Goal: Communication & Community: Answer question/provide support

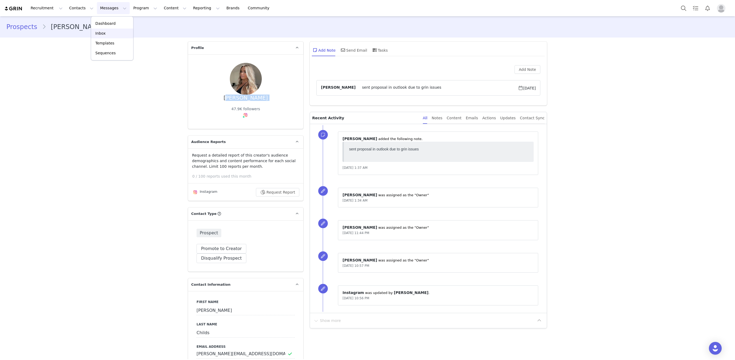
click at [103, 30] on link "Inbox" at bounding box center [112, 33] width 42 height 10
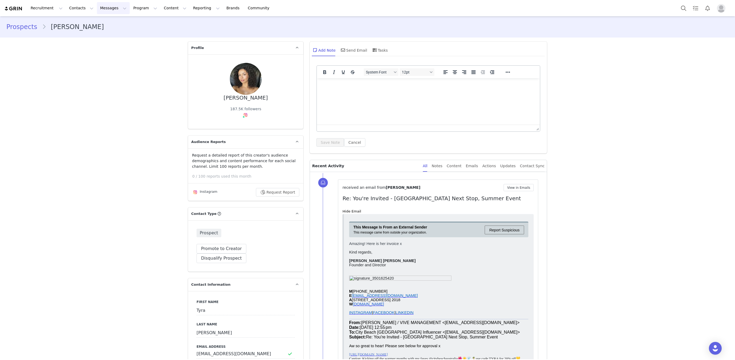
click at [105, 7] on button "Messages Messages" at bounding box center [113, 8] width 33 height 12
click at [103, 33] on p "Inbox" at bounding box center [100, 34] width 10 height 6
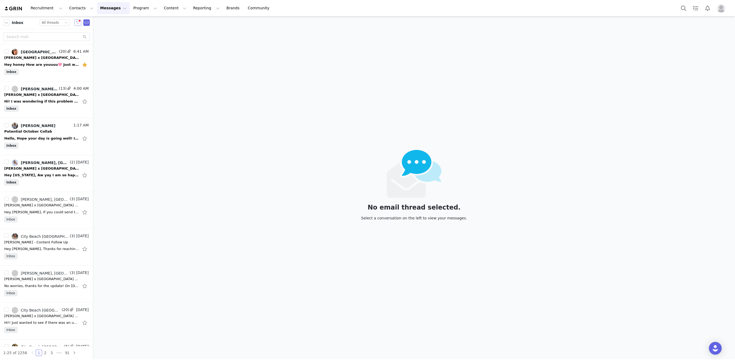
click at [79, 23] on button "button" at bounding box center [77, 22] width 7 height 6
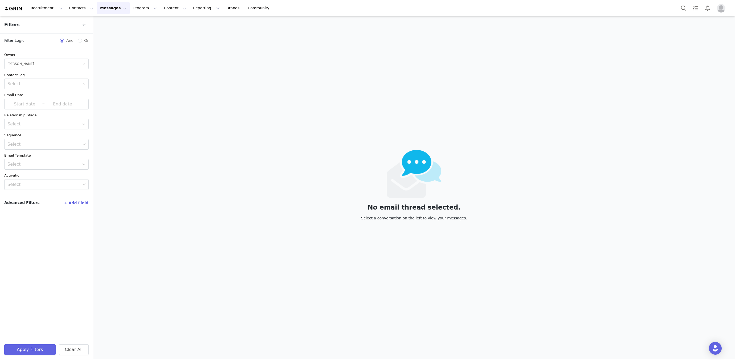
click at [148, 68] on div "No email thread selected. Select a conversation on the left to view your messag…" at bounding box center [413, 187] width 641 height 343
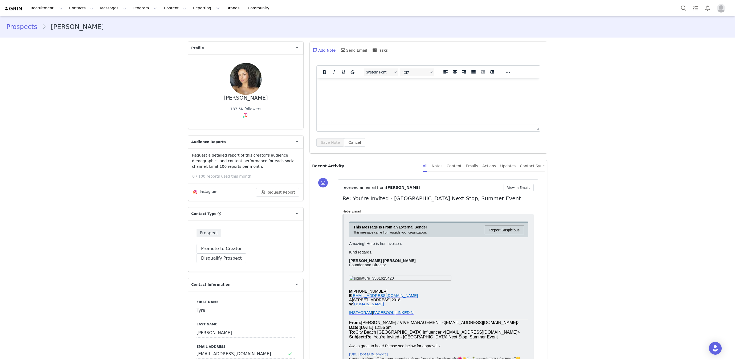
scroll to position [3948, 0]
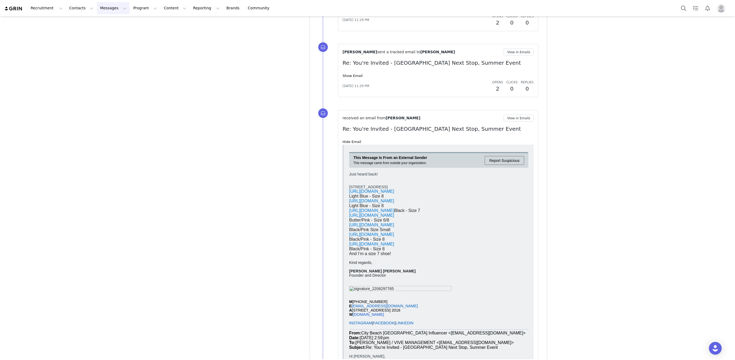
click at [97, 7] on button "Messages Messages" at bounding box center [113, 8] width 33 height 12
click at [101, 35] on p "Inbox" at bounding box center [100, 34] width 10 height 6
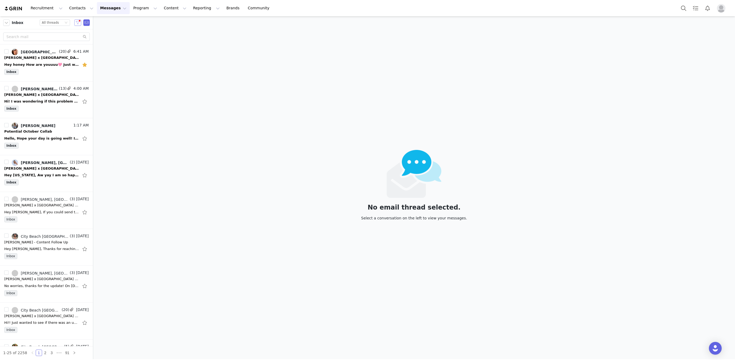
click at [78, 20] on button "button" at bounding box center [77, 22] width 7 height 6
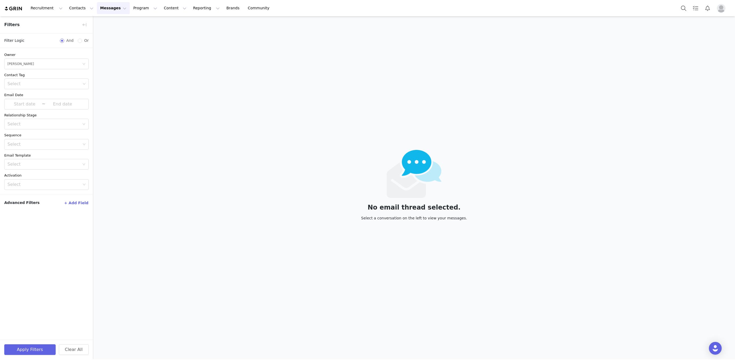
drag, startPoint x: 127, startPoint y: 25, endPoint x: 108, endPoint y: 28, distance: 19.3
click at [128, 26] on div "No email thread selected. Select a conversation on the left to view your messag…" at bounding box center [413, 187] width 641 height 343
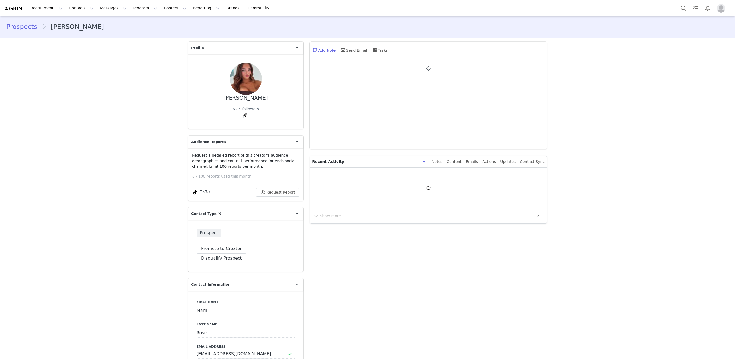
type input "+1 ([GEOGRAPHIC_DATA])"
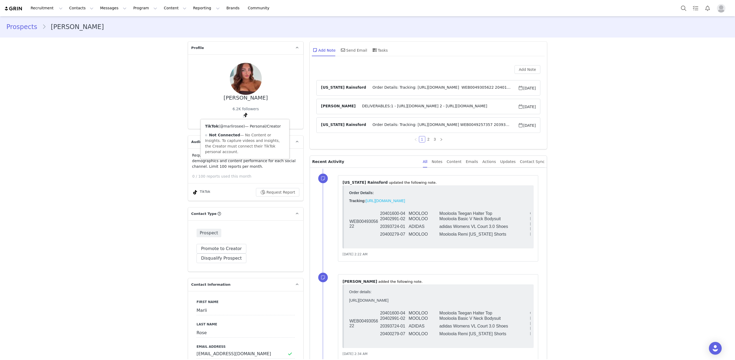
click at [237, 128] on link "@marlirosee" at bounding box center [231, 126] width 23 height 4
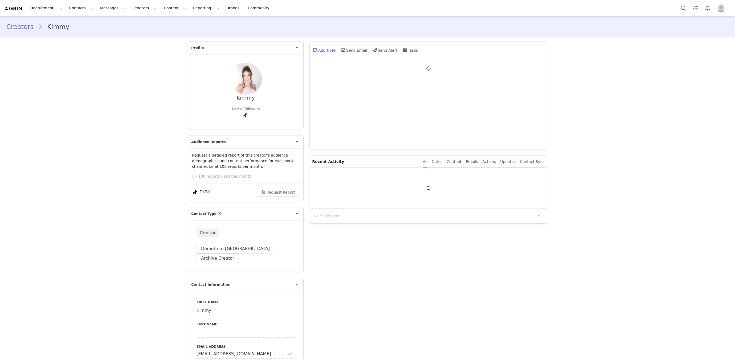
type input "+1 ([GEOGRAPHIC_DATA])"
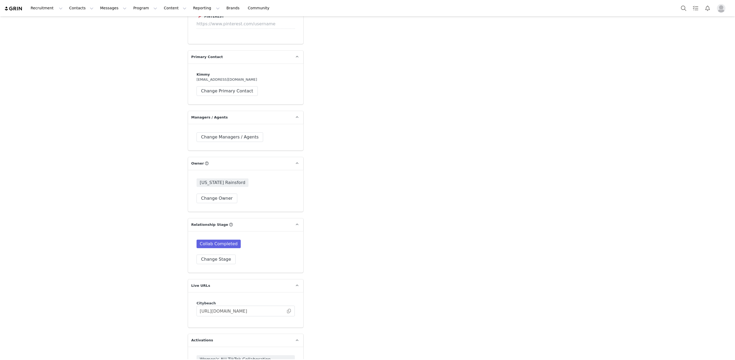
scroll to position [1155, 0]
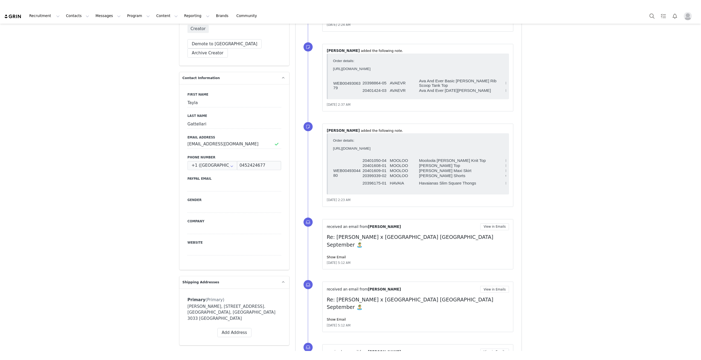
scroll to position [353, 0]
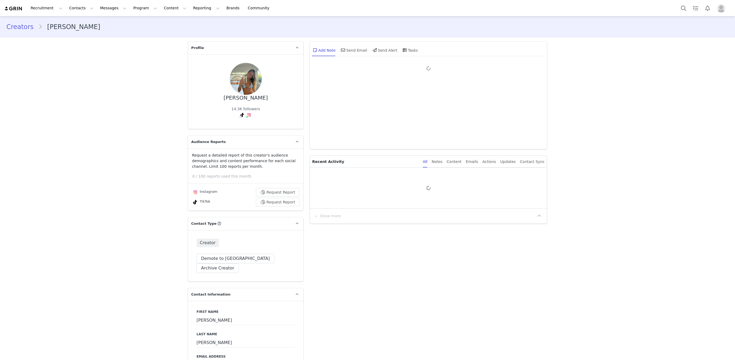
type input "+1 ([GEOGRAPHIC_DATA])"
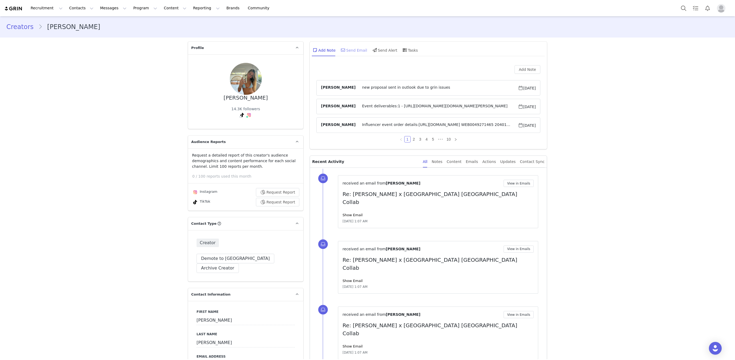
click at [357, 46] on div "Send Email" at bounding box center [353, 50] width 27 height 13
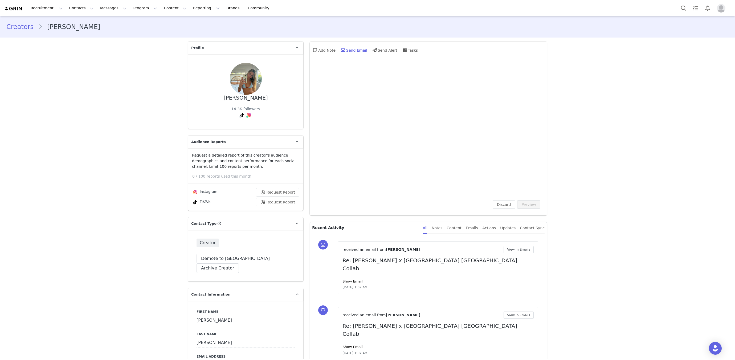
click at [371, 122] on div "To: Elke Fisher (Elkefisher.22@outlook.com) Cc Cc: Subject: Variables Insert Sy…" at bounding box center [428, 127] width 224 height 124
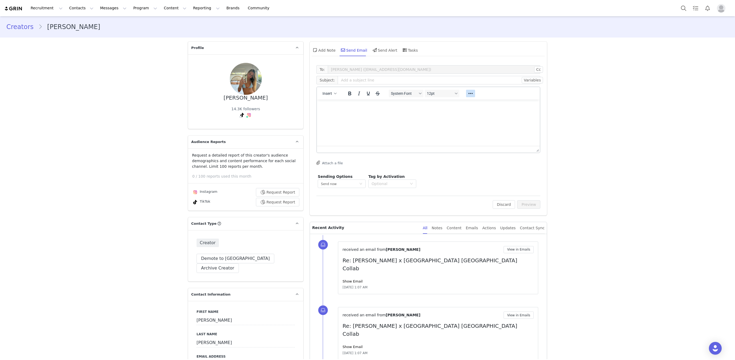
click at [473, 95] on button "Reveal or hide additional toolbar items" at bounding box center [470, 93] width 9 height 7
click at [464, 105] on icon "Emojis" at bounding box center [466, 104] width 6 height 6
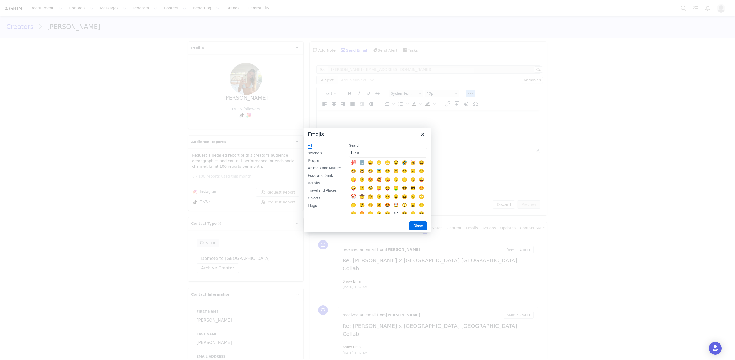
type input "heart"
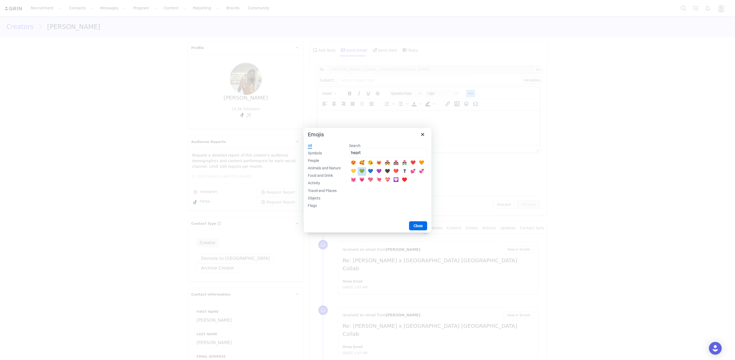
click at [358, 174] on div "💚" at bounding box center [361, 171] width 9 height 9
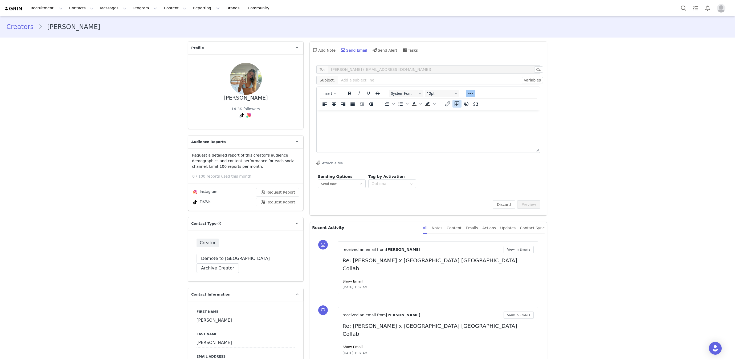
click at [461, 104] on button "Insert/edit image" at bounding box center [456, 103] width 9 height 7
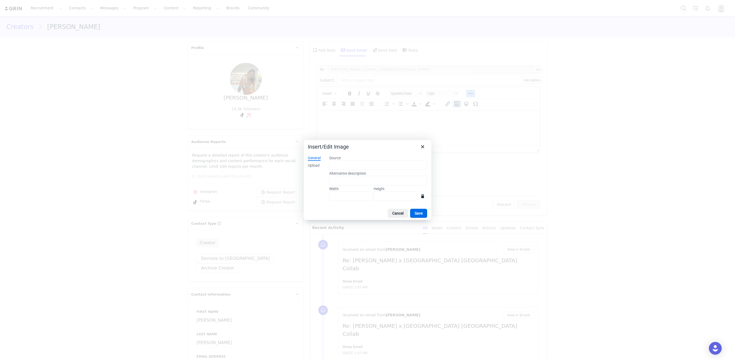
click at [461, 104] on div at bounding box center [367, 180] width 735 height 360
click at [388, 212] on button "Cancel" at bounding box center [398, 213] width 20 height 9
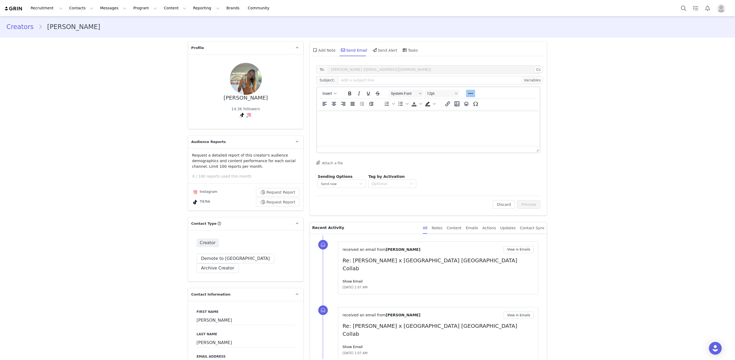
drag, startPoint x: 464, startPoint y: 107, endPoint x: 145, endPoint y: 0, distance: 336.3
click at [464, 107] on div at bounding box center [461, 103] width 43 height 10
click at [464, 105] on icon "Emojis" at bounding box center [466, 104] width 6 height 6
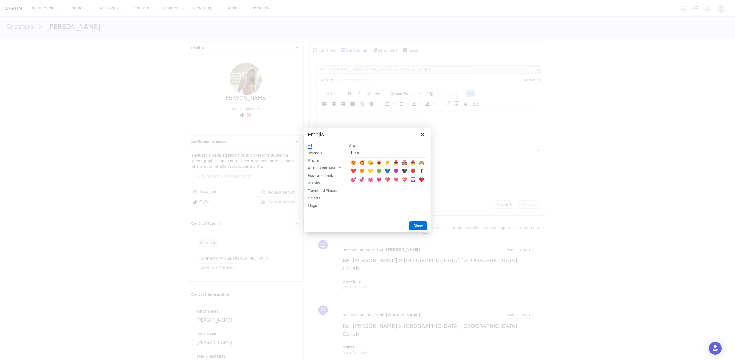
type input "heart"
click at [352, 168] on div "💛" at bounding box center [353, 171] width 6 height 6
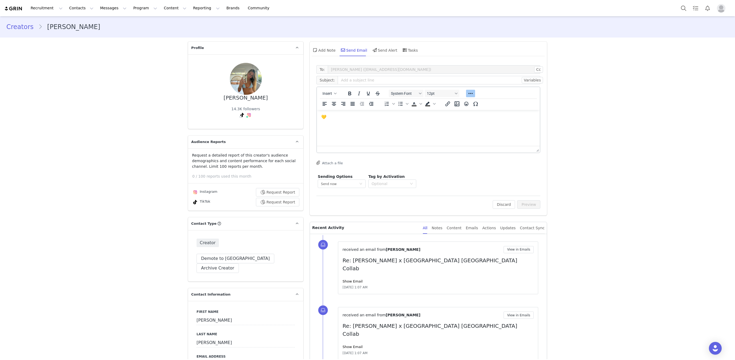
click at [340, 124] on html "💛" at bounding box center [428, 117] width 223 height 14
copy p "💛"
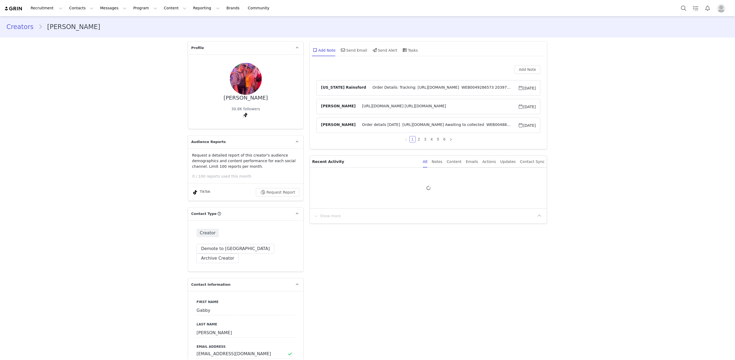
type input "+1 ([GEOGRAPHIC_DATA])"
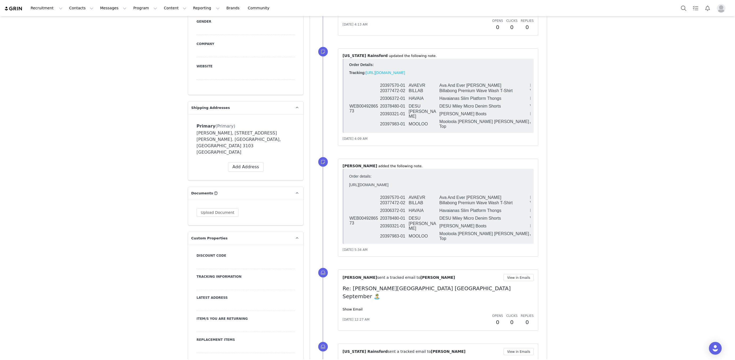
scroll to position [1, 3]
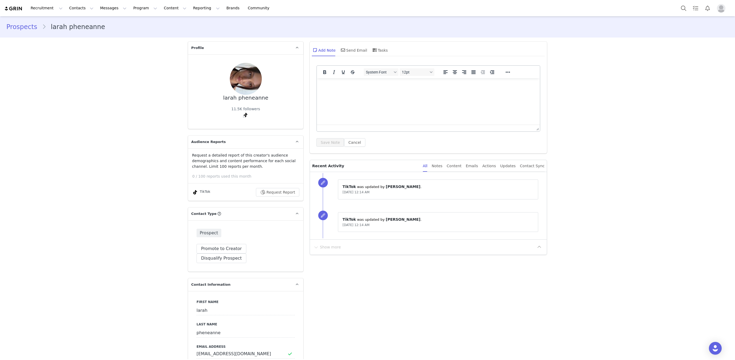
click at [252, 98] on div "larah pheneanne" at bounding box center [245, 98] width 45 height 6
copy div "larah pheneanne"
click at [349, 47] on div "Send Email" at bounding box center [353, 50] width 27 height 13
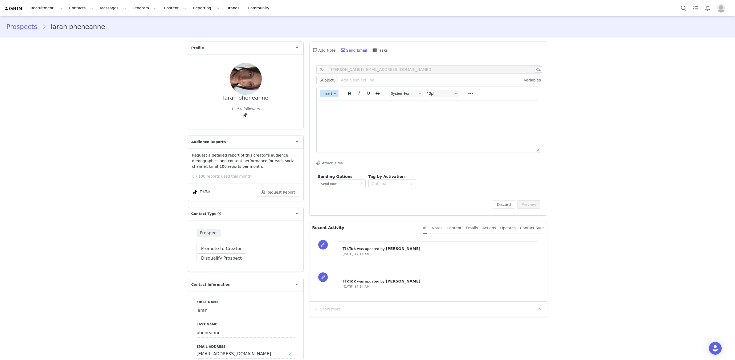
drag, startPoint x: 326, startPoint y: 91, endPoint x: 327, endPoint y: 94, distance: 3.1
click at [326, 91] on span "Insert" at bounding box center [327, 93] width 10 height 4
click at [328, 97] on body "Recruitment Recruitment Creator Search Curated Lists Landing Pages Web Extensio…" at bounding box center [367, 180] width 735 height 360
click at [336, 99] on div "Insert Template" at bounding box center [347, 102] width 53 height 9
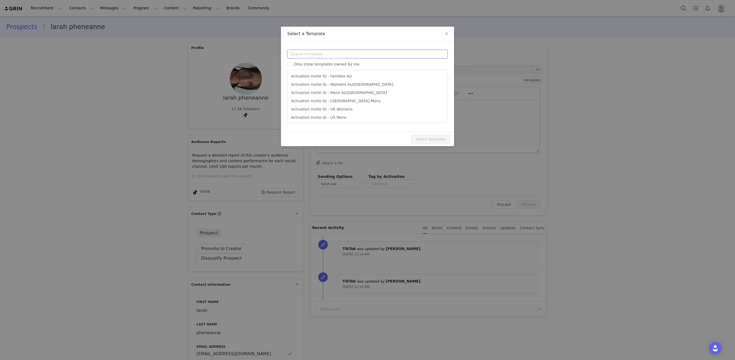
click at [328, 57] on input "text" at bounding box center [367, 54] width 160 height 9
type input "activation"
click at [337, 99] on li "Activation Invite TT" at bounding box center [367, 100] width 155 height 9
type input "[tiktok_username] x City Beach Australia Collab"
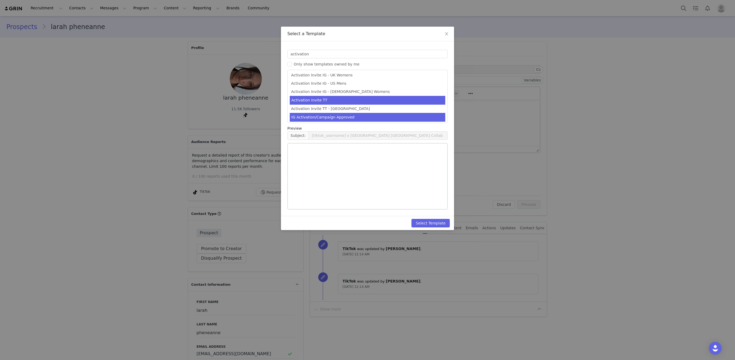
scroll to position [34, 0]
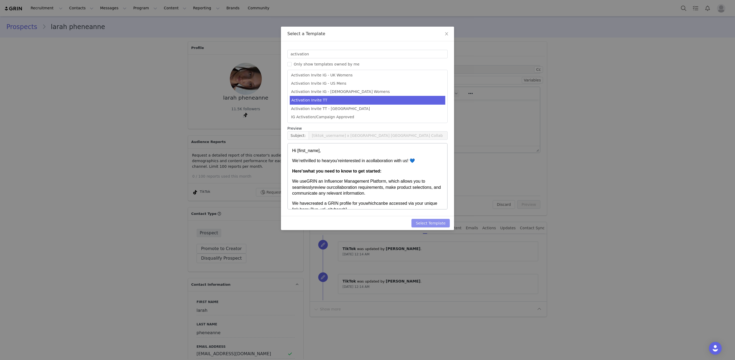
click at [442, 222] on button "Select Template" at bounding box center [430, 223] width 38 height 9
type input "[tiktok_username] x City Beach Australia Collab"
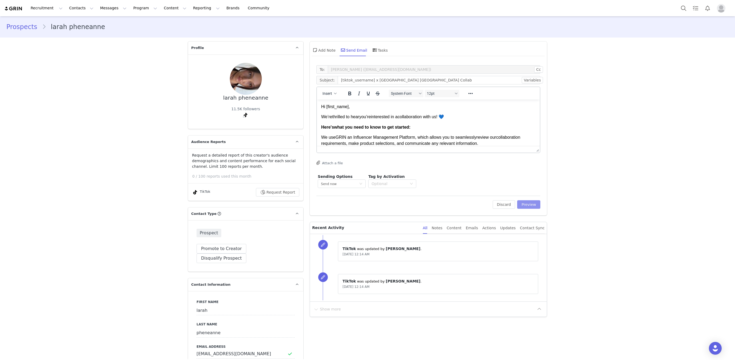
click at [524, 205] on button "Preview" at bounding box center [528, 204] width 23 height 9
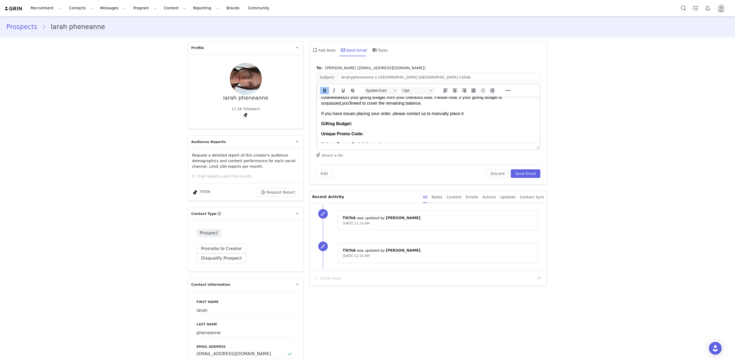
click at [376, 127] on p "Gifting Budget:" at bounding box center [428, 124] width 214 height 6
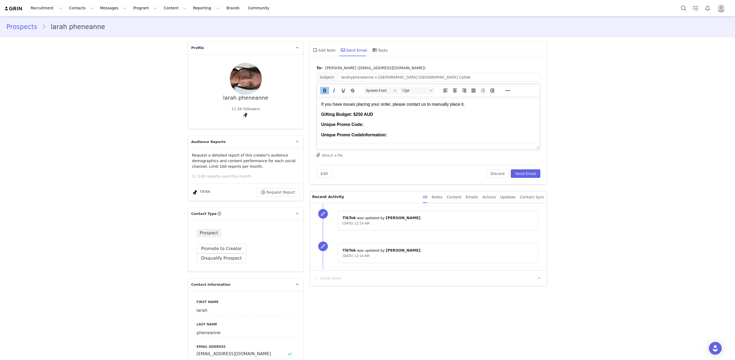
click at [365, 127] on p "Unique Promo Co de :" at bounding box center [428, 125] width 214 height 6
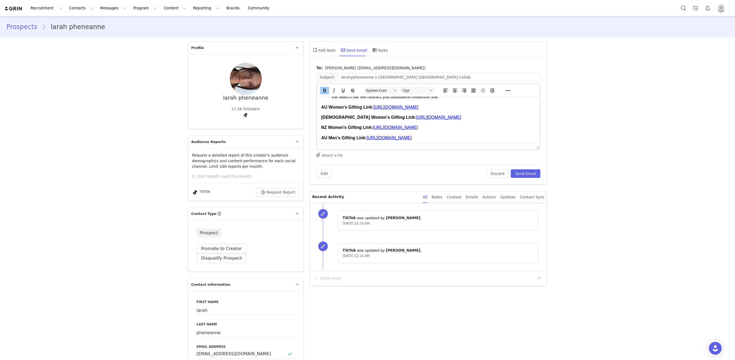
scroll to position [196, 0]
click at [322, 110] on strong "US Women's Gifting Link:" at bounding box center [368, 108] width 95 height 5
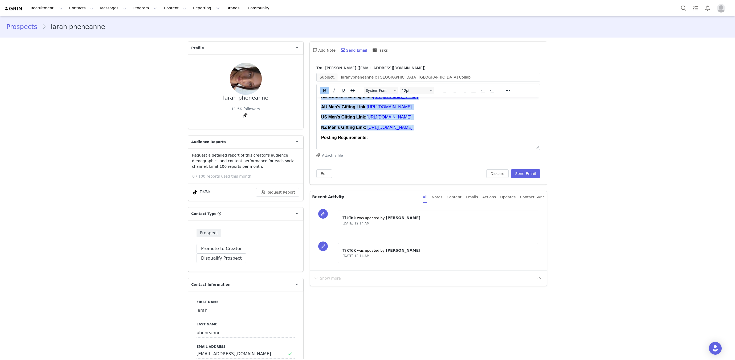
scroll to position [227, 0]
drag, startPoint x: 322, startPoint y: 115, endPoint x: 483, endPoint y: 129, distance: 161.7
click at [483, 129] on body "Hi larah, We ’re thrilled to hear you ’re interested in a col lab oration with …" at bounding box center [428, 103] width 214 height 459
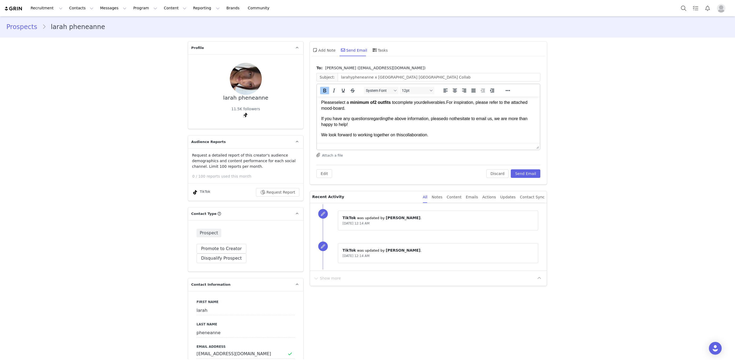
scroll to position [322, 0]
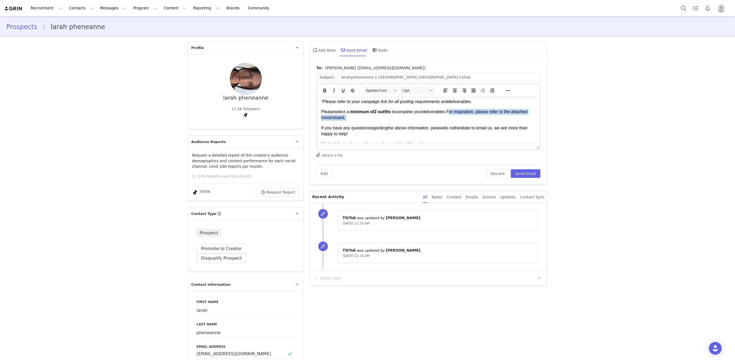
click at [453, 121] on p "Please select a m ini mum of 2 outfits to complete your de l iverables. For ins…" at bounding box center [428, 115] width 214 height 12
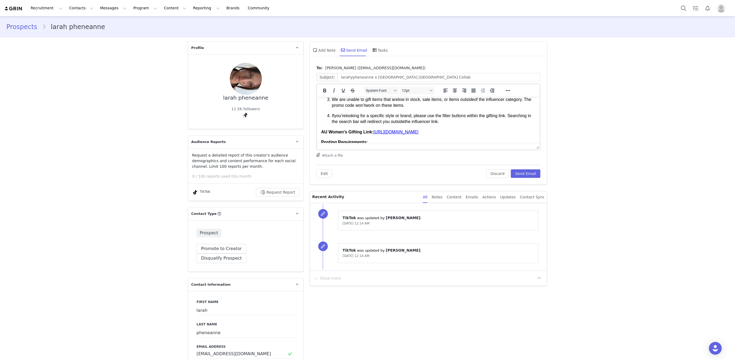
scroll to position [0, 0]
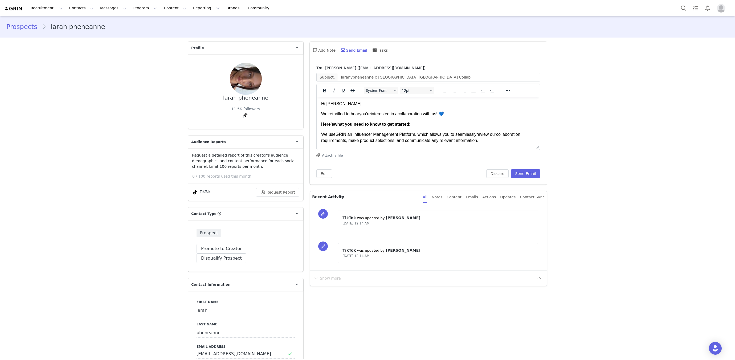
click at [329, 104] on p "Hi larah," at bounding box center [428, 104] width 214 height 6
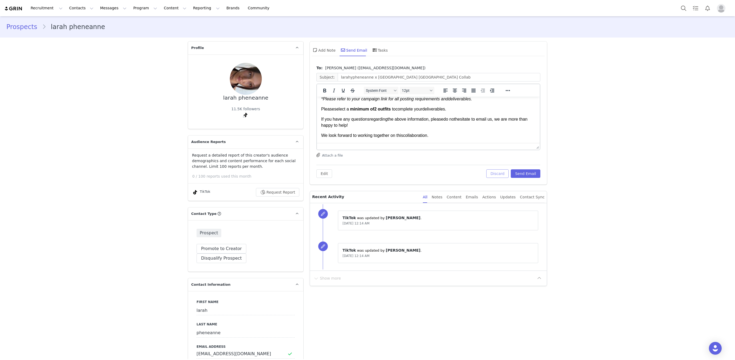
scroll to position [370, 0]
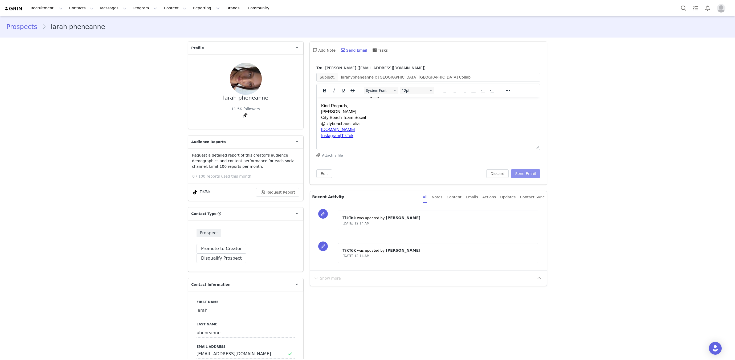
click at [522, 174] on button "Send Email" at bounding box center [526, 173] width 30 height 9
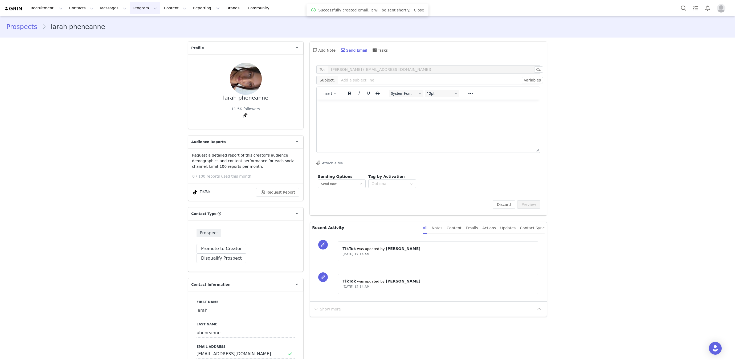
scroll to position [0, 0]
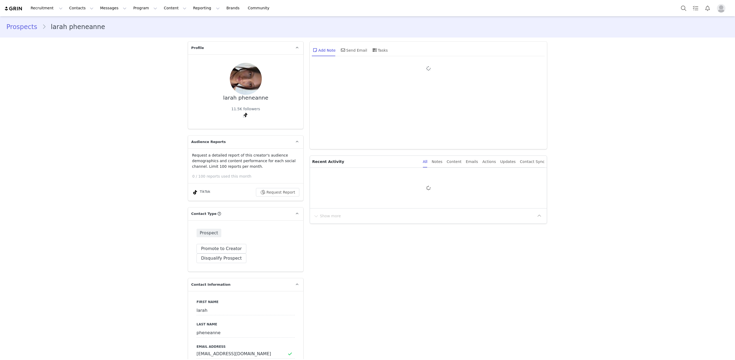
type input "+1 ([GEOGRAPHIC_DATA])"
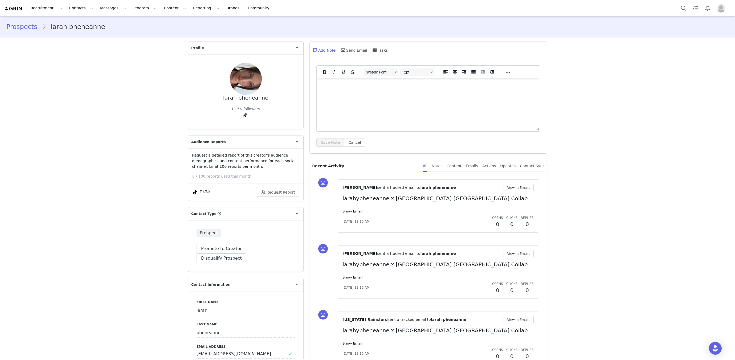
scroll to position [35, 0]
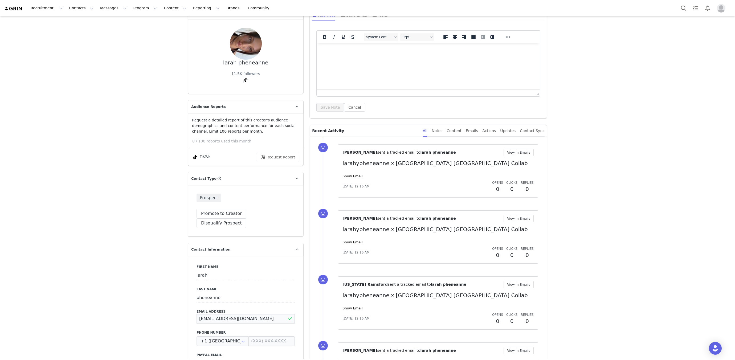
click at [211, 314] on input "laraannestoeckl@gmail.com" at bounding box center [245, 319] width 98 height 10
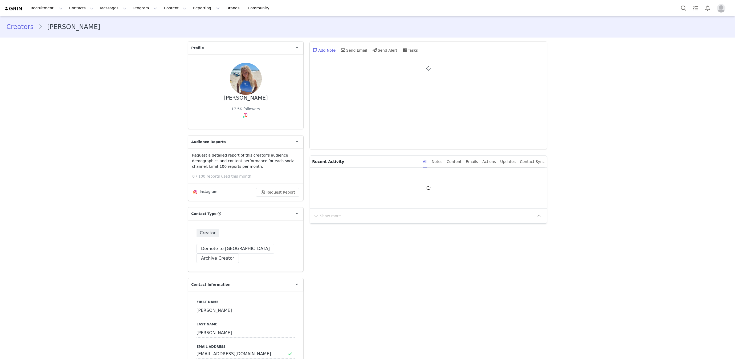
type input "+1 ([GEOGRAPHIC_DATA])"
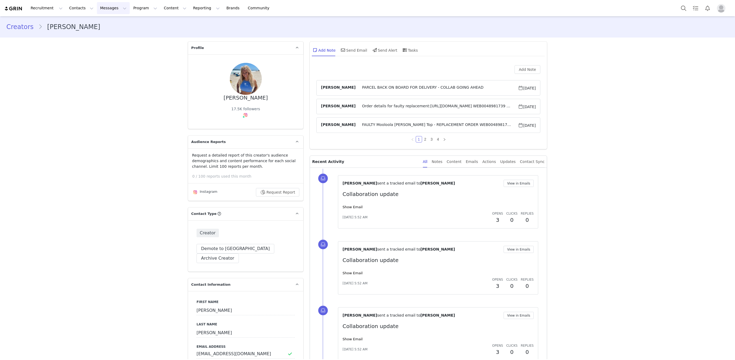
click at [110, 6] on button "Messages Messages" at bounding box center [113, 8] width 33 height 12
click at [117, 33] on div "Inbox" at bounding box center [112, 34] width 36 height 6
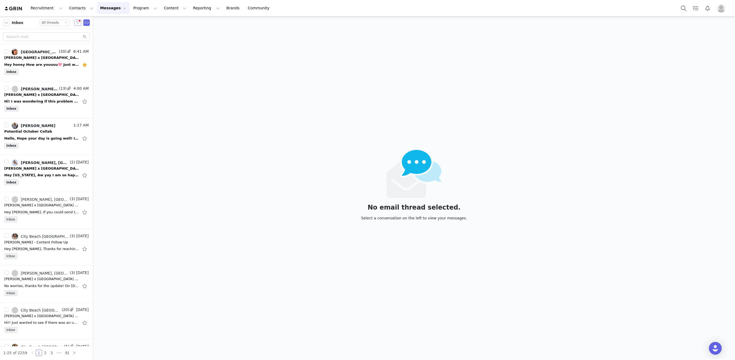
click at [81, 22] on button "button" at bounding box center [77, 22] width 7 height 6
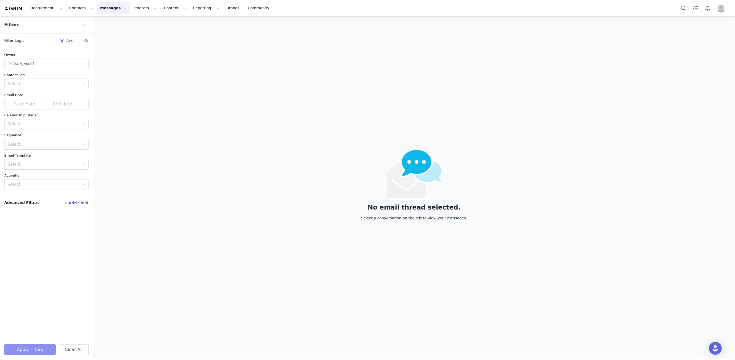
click at [28, 354] on button "Apply Filters" at bounding box center [29, 349] width 51 height 11
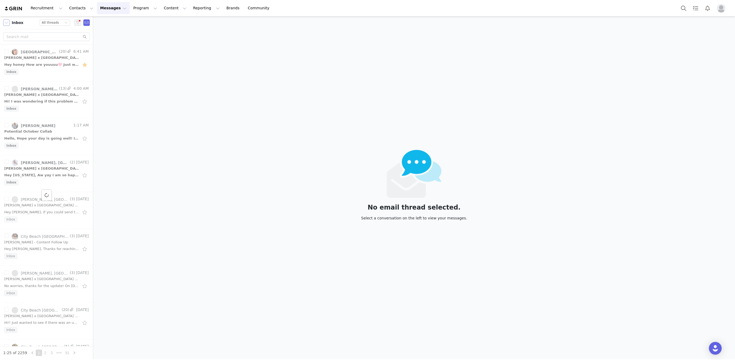
click at [4, 25] on button "button" at bounding box center [6, 22] width 6 height 6
click at [13, 75] on li "Sent" at bounding box center [26, 75] width 46 height 9
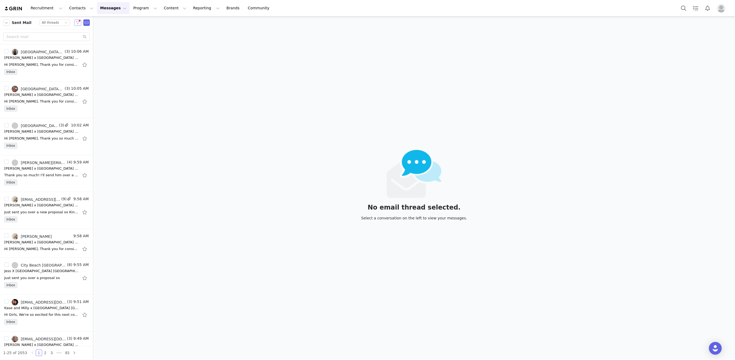
click at [77, 21] on button "button" at bounding box center [77, 22] width 7 height 6
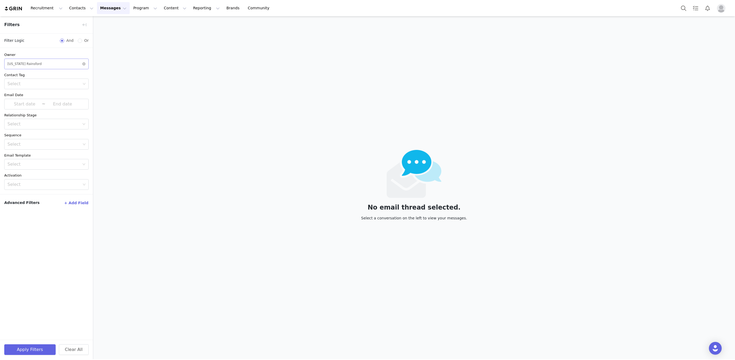
click at [39, 62] on div "Select Montana Rainsford" at bounding box center [44, 64] width 75 height 10
drag, startPoint x: 27, startPoint y: 108, endPoint x: 36, endPoint y: 157, distance: 49.9
click at [28, 108] on p "[PERSON_NAME]" at bounding box center [54, 108] width 58 height 6
drag, startPoint x: 24, startPoint y: 347, endPoint x: 46, endPoint y: 297, distance: 55.2
click at [24, 348] on button "Apply Filters" at bounding box center [29, 349] width 51 height 11
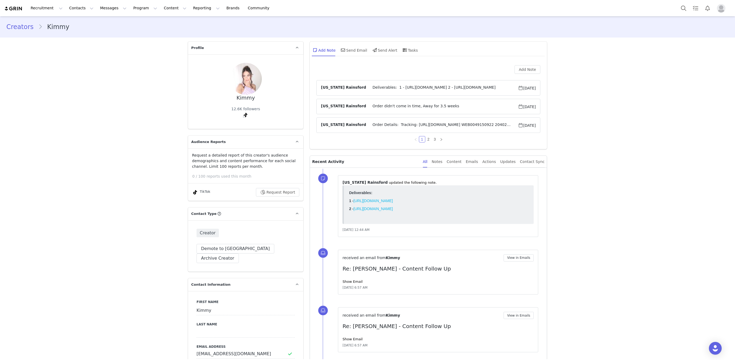
click at [375, 126] on span "Order Details: Tracking: [URL][DOMAIN_NAME] WEB0049150922 20402151-01 KARYNI [P…" at bounding box center [442, 125] width 152 height 6
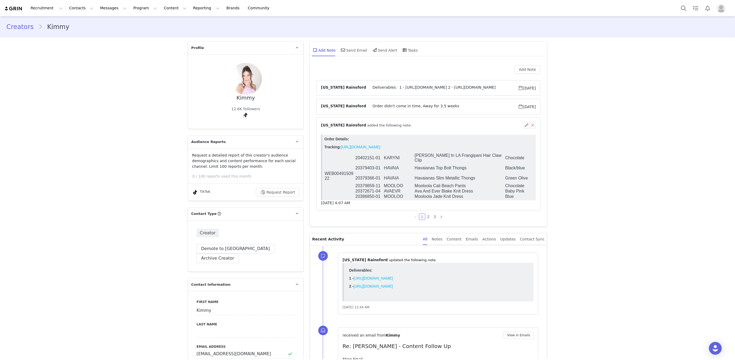
scroll to position [14, 0]
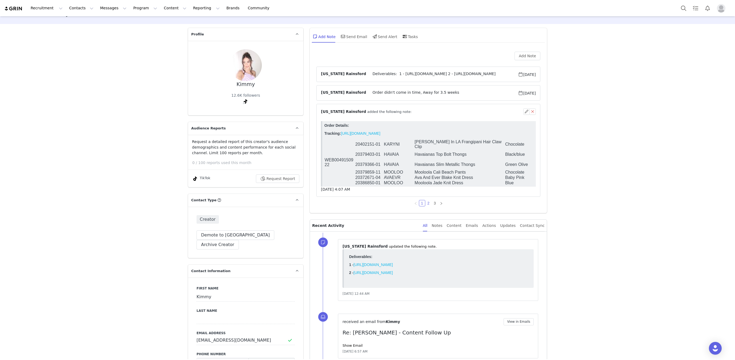
click at [428, 202] on link "2" at bounding box center [428, 203] width 6 height 6
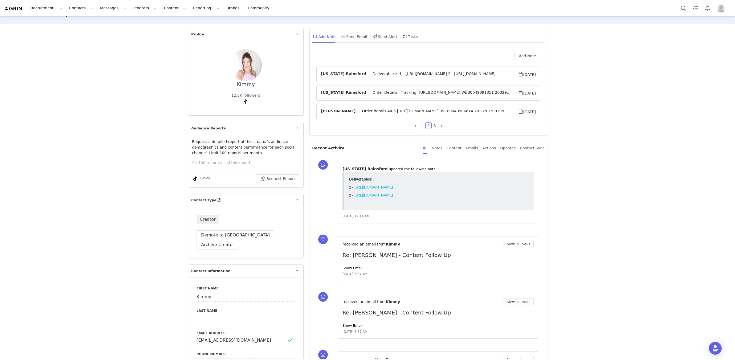
click at [406, 90] on span "Order Details: Tracking: [URL][DOMAIN_NAME] WEB0049091351 20329665-01 ADIDAS ad…" at bounding box center [442, 93] width 152 height 6
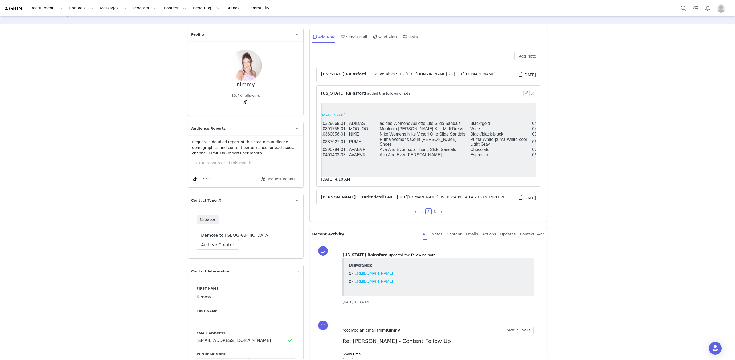
scroll to position [0, 35]
drag, startPoint x: 380, startPoint y: 130, endPoint x: 487, endPoint y: 130, distance: 107.3
click at [487, 130] on tr "20391755-01 MOOLOO Mooloola Bianca Halter Knit Midi Dress Wine 04" at bounding box center [415, 128] width 252 height 5
copy tr "Mooloola Bianca Halter Knit Midi Dress Wine"
drag, startPoint x: 103, startPoint y: 8, endPoint x: 116, endPoint y: 28, distance: 23.9
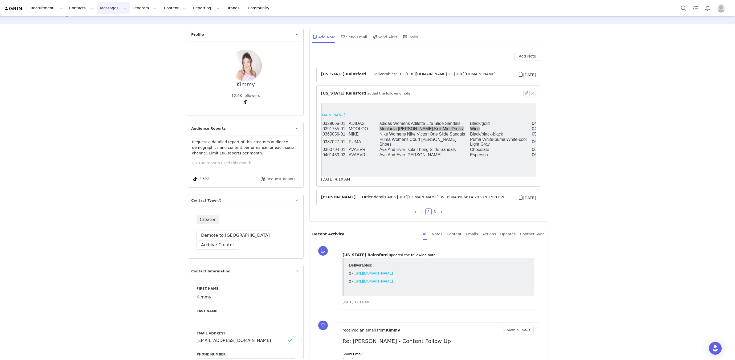
click at [103, 8] on button "Messages Messages" at bounding box center [113, 8] width 33 height 12
click at [118, 33] on div "Inbox" at bounding box center [112, 34] width 36 height 6
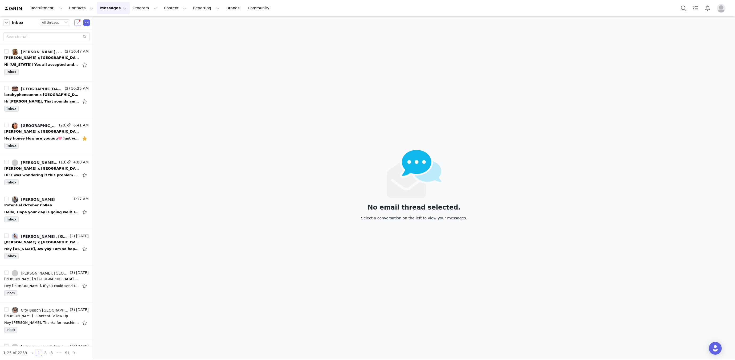
click at [77, 21] on button "button" at bounding box center [77, 22] width 7 height 6
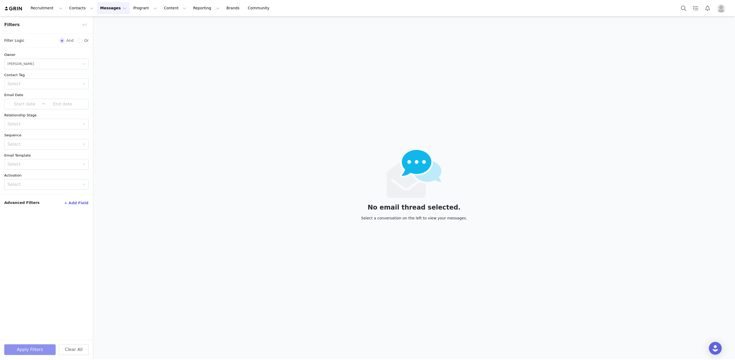
click at [32, 348] on button "Apply Filters" at bounding box center [29, 349] width 51 height 11
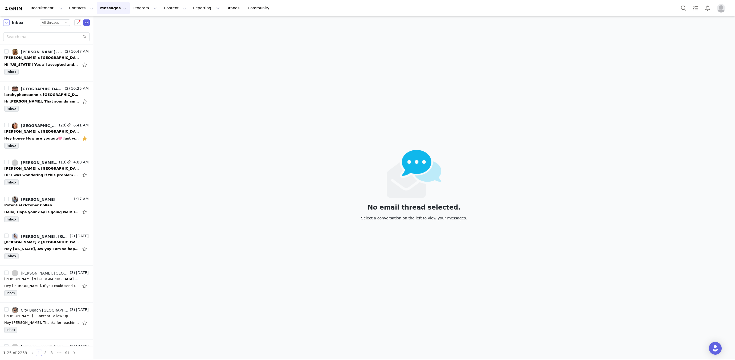
click at [5, 23] on button "button" at bounding box center [6, 22] width 6 height 6
click at [15, 76] on li "Sent" at bounding box center [26, 75] width 46 height 9
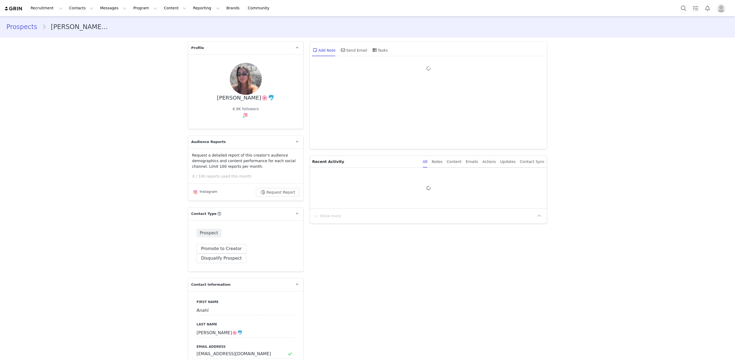
type input "+1 ([GEOGRAPHIC_DATA])"
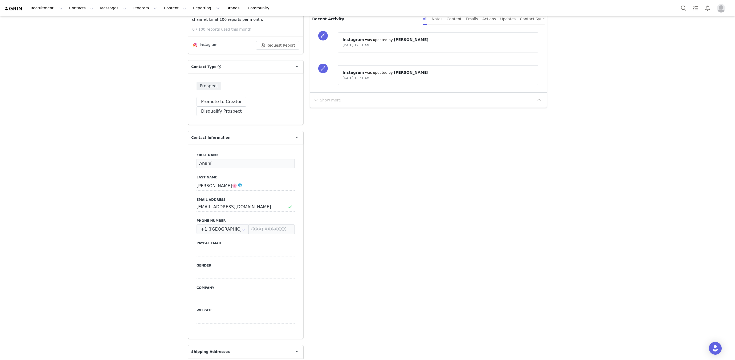
click at [202, 159] on input "Anahí" at bounding box center [245, 164] width 98 height 10
click at [206, 181] on input "[PERSON_NAME]🌸🐬" at bounding box center [245, 186] width 98 height 10
click at [206, 181] on input "Mancebo🌸🐬" at bounding box center [245, 186] width 98 height 10
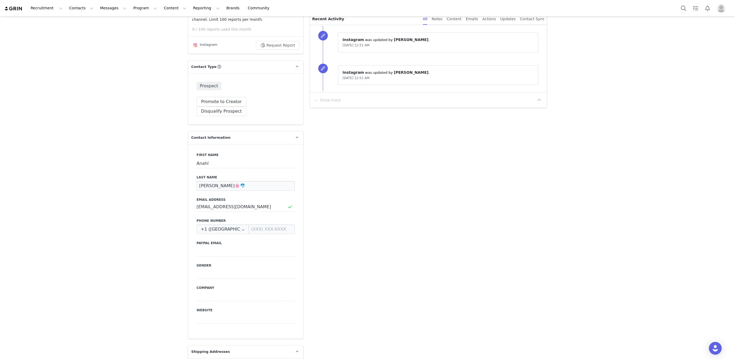
click at [200, 181] on input "Mancebo🌸🐬" at bounding box center [245, 186] width 98 height 10
drag, startPoint x: 198, startPoint y: 176, endPoint x: 217, endPoint y: 175, distance: 18.4
click at [217, 181] on input "Mancebo🌸🐬" at bounding box center [245, 186] width 98 height 10
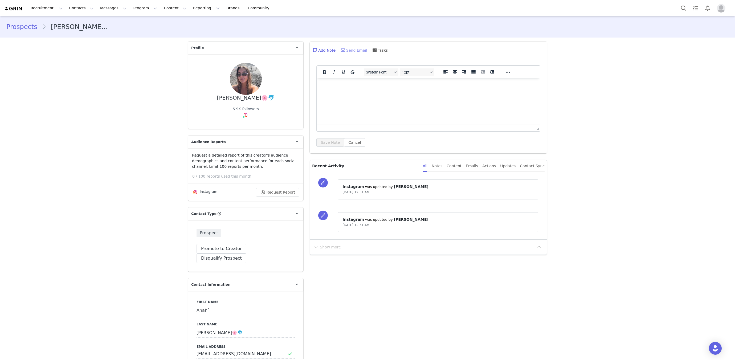
click at [350, 54] on div "Send Email" at bounding box center [353, 50] width 27 height 13
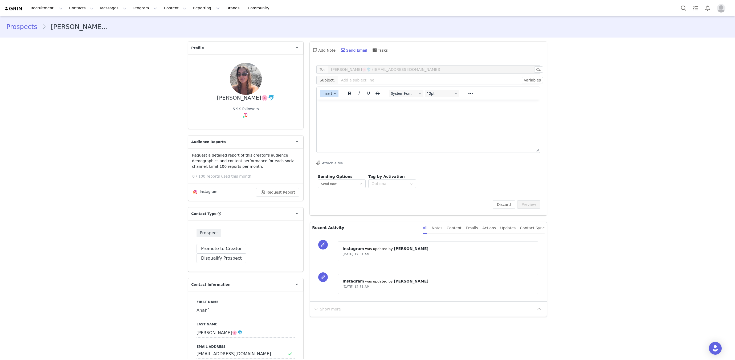
click at [329, 92] on span "Insert" at bounding box center [327, 93] width 10 height 4
click at [333, 104] on div "Insert Template" at bounding box center [348, 102] width 48 height 6
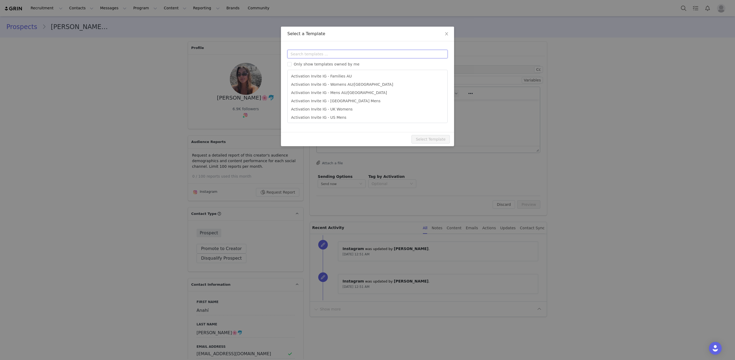
click at [360, 55] on input "text" at bounding box center [367, 54] width 160 height 9
type input "activation"
type input "[instagram_username] X City Beach Australia"
click at [349, 85] on li "Activation Invite IG - Womens AU/NZ" at bounding box center [367, 84] width 155 height 9
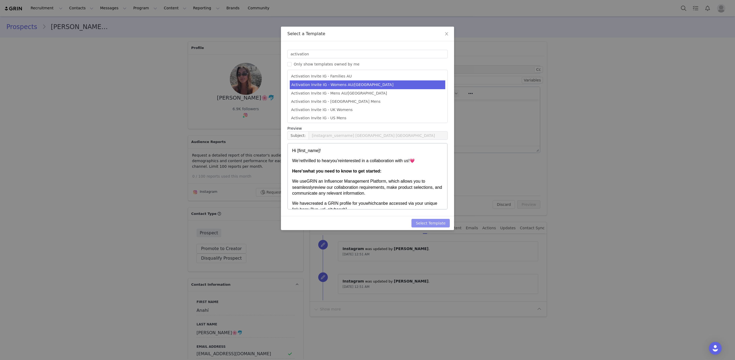
click at [425, 219] on button "Select Template" at bounding box center [430, 223] width 38 height 9
type input "[instagram_username] X City Beach Australia"
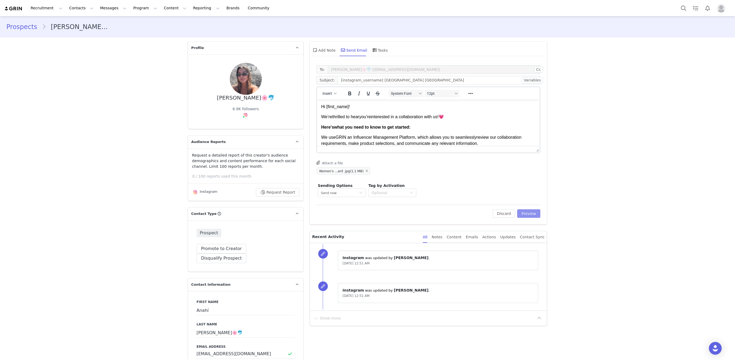
click at [536, 215] on button "Preview" at bounding box center [528, 213] width 23 height 9
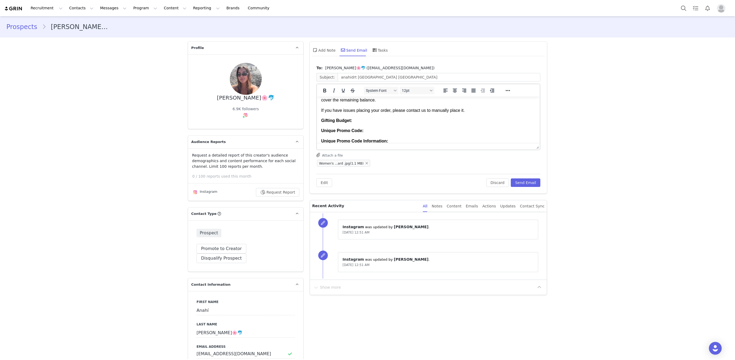
click at [370, 124] on p "Gifting Budget:" at bounding box center [428, 121] width 214 height 6
click at [373, 133] on p "Unique Promo Code:" at bounding box center [428, 130] width 214 height 6
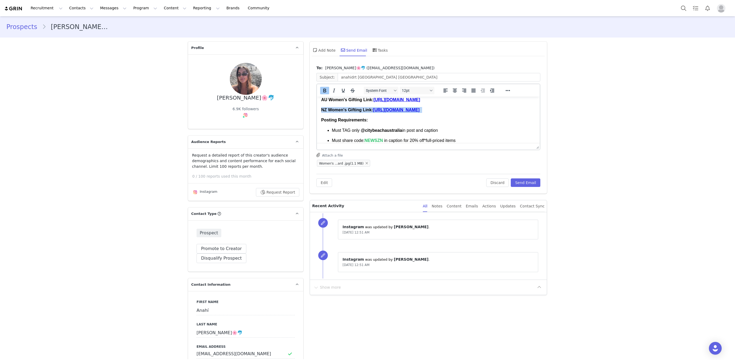
drag, startPoint x: 343, startPoint y: 121, endPoint x: 291, endPoint y: 115, distance: 51.8
click at [317, 115] on html "Hi Anahí! We ’re thrilled to hear you ’re interested in a collaboration with u…" at bounding box center [428, 121] width 223 height 438
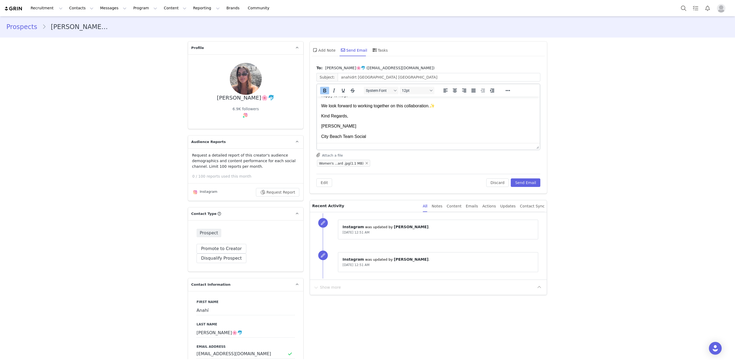
scroll to position [387, 0]
click at [528, 184] on button "Send Email" at bounding box center [526, 182] width 30 height 9
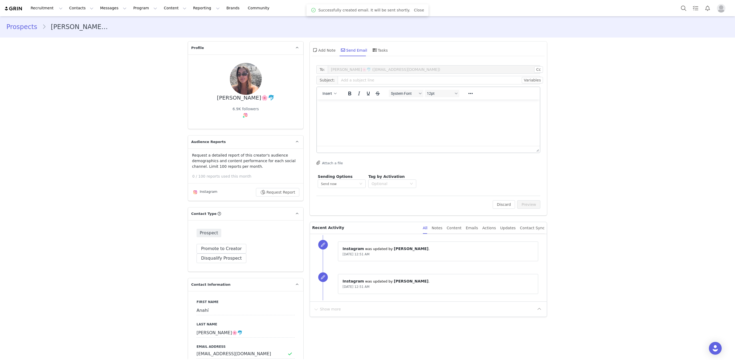
scroll to position [0, 0]
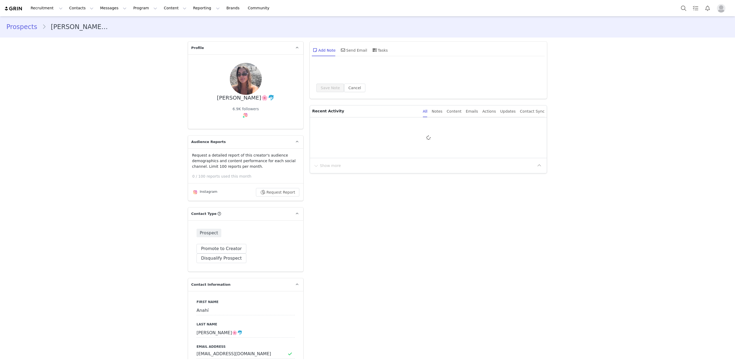
type input "+1 ([GEOGRAPHIC_DATA])"
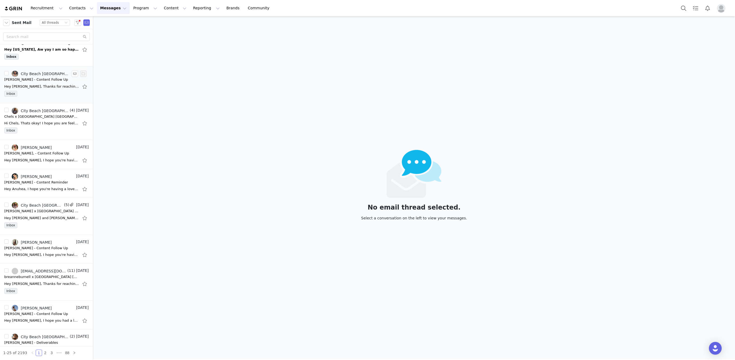
scroll to position [66, 0]
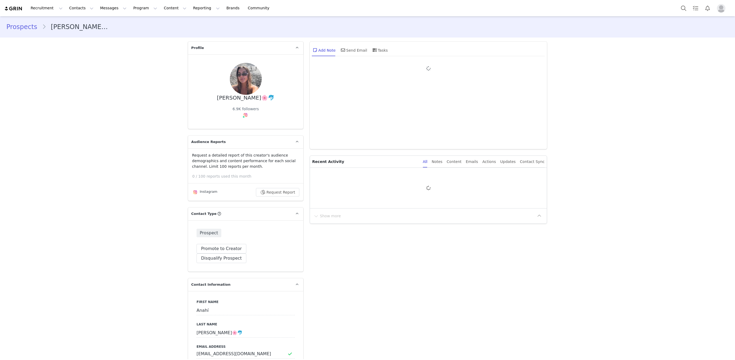
type input "+1 ([GEOGRAPHIC_DATA])"
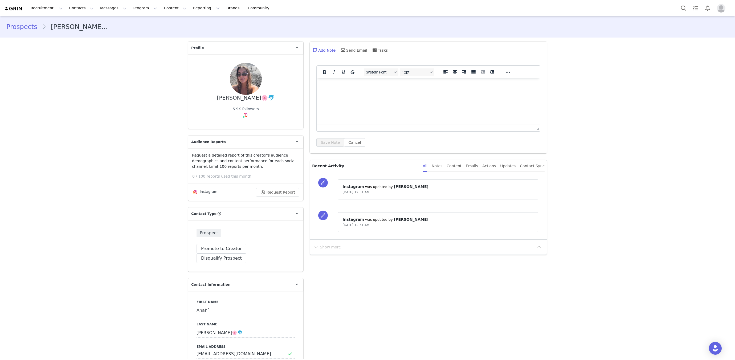
scroll to position [0, 0]
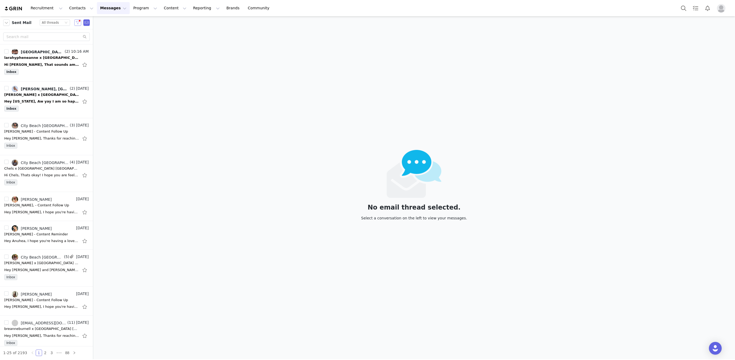
click at [78, 24] on button "button" at bounding box center [77, 22] width 7 height 6
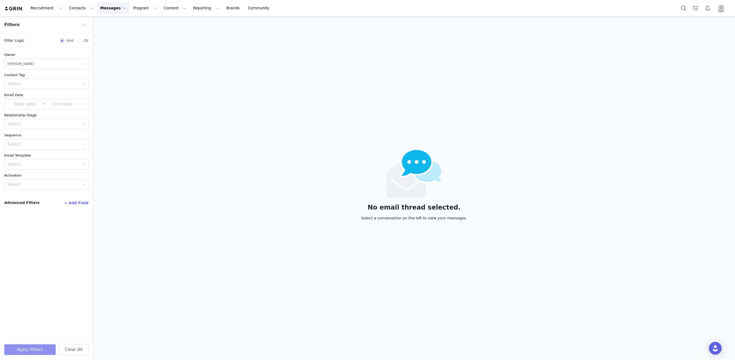
click at [19, 350] on button "Apply Filters" at bounding box center [29, 349] width 51 height 11
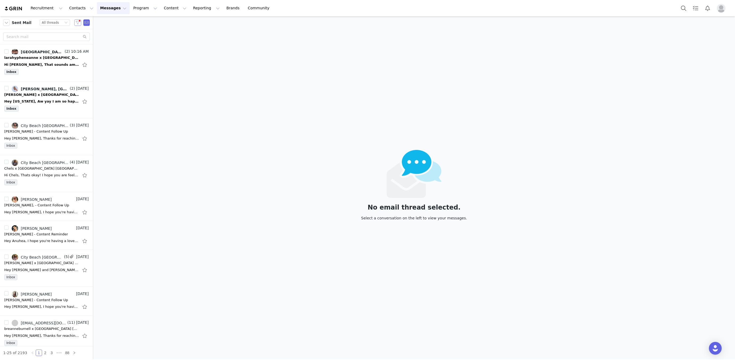
click at [75, 19] on button "button" at bounding box center [77, 22] width 7 height 6
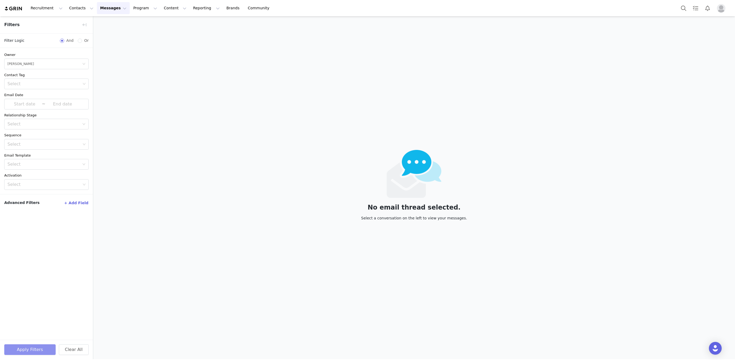
drag, startPoint x: 19, startPoint y: 350, endPoint x: 18, endPoint y: 341, distance: 9.1
click at [19, 350] on button "Apply Filters" at bounding box center [29, 349] width 51 height 11
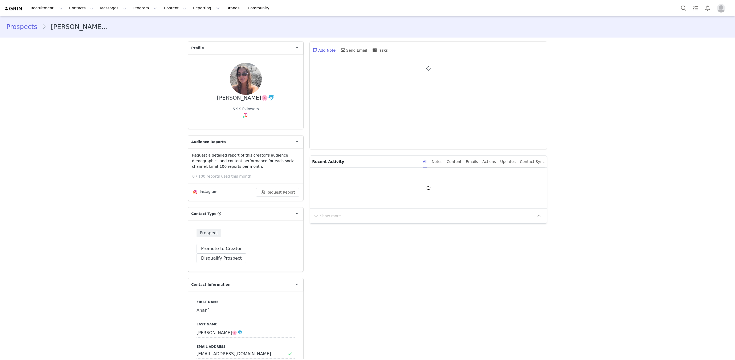
type input "+1 ([GEOGRAPHIC_DATA])"
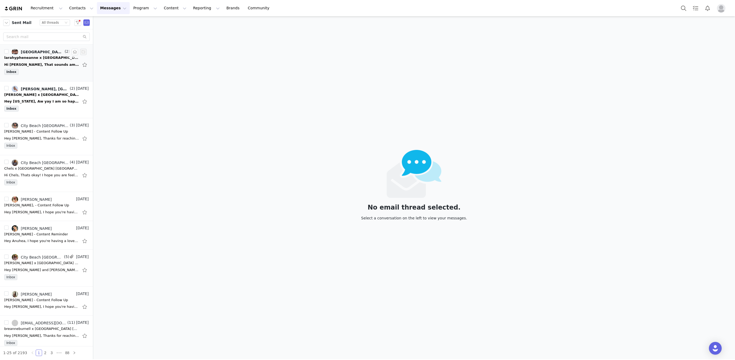
click at [46, 65] on div "Hi Hannah, That sounds amazing! I will choose my products and place the order n…" at bounding box center [41, 64] width 75 height 5
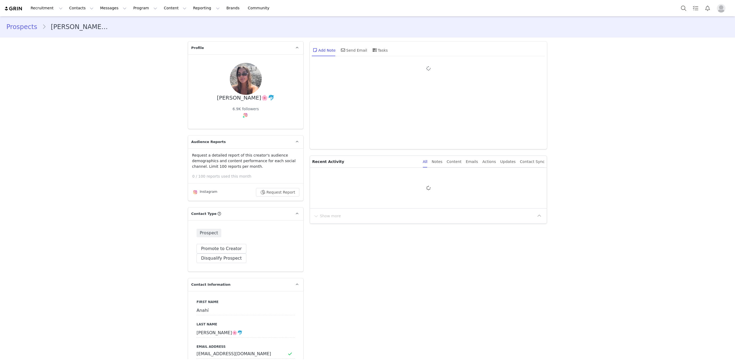
type input "+1 ([GEOGRAPHIC_DATA])"
type input "+1 (United States)"
click at [236, 98] on div "Anahí Mancebo🌸🐬" at bounding box center [245, 98] width 57 height 6
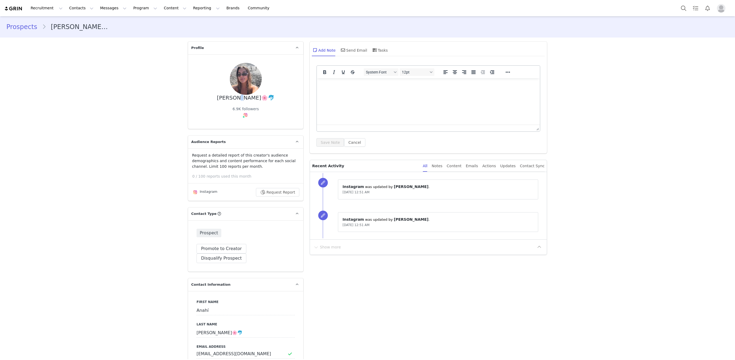
click at [236, 98] on div "Anahí Mancebo🌸🐬" at bounding box center [245, 98] width 57 height 6
click at [237, 98] on div "Anahí Mancebo🌸🐬" at bounding box center [245, 98] width 57 height 6
click at [238, 98] on div "Anahí Mancebo🌸🐬" at bounding box center [245, 98] width 57 height 6
click at [237, 98] on div "Anahí Mancebo🌸🐬" at bounding box center [245, 98] width 57 height 6
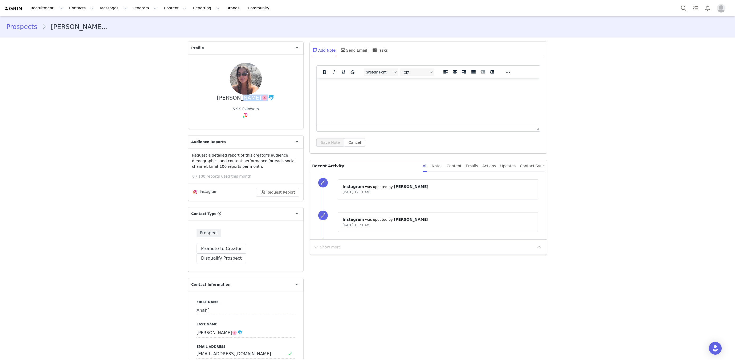
click at [237, 98] on div "Anahí Mancebo🌸🐬" at bounding box center [245, 98] width 57 height 6
click at [386, 85] on p "Rich Text Area. Press ALT-0 for help." at bounding box center [428, 86] width 214 height 6
click at [324, 141] on button "Save Note" at bounding box center [330, 142] width 28 height 9
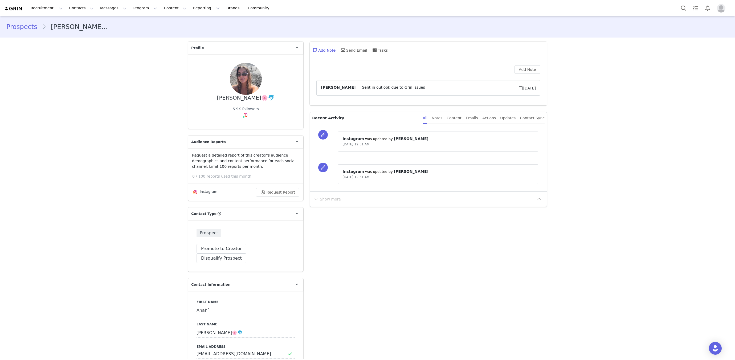
click at [231, 344] on label "Email Address" at bounding box center [245, 346] width 98 height 5
click at [232, 349] on input "anahidrt@gmail.com" at bounding box center [245, 354] width 98 height 10
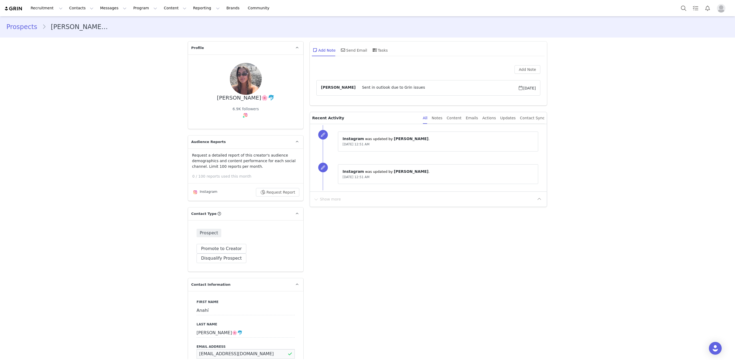
click at [232, 349] on input "anahidrt@gmail.com" at bounding box center [245, 354] width 98 height 10
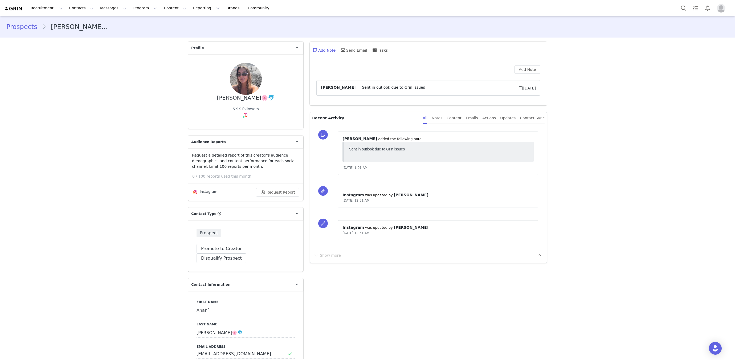
click at [233, 96] on div "Anahí Mancebo🌸🐬" at bounding box center [245, 98] width 57 height 6
click at [225, 98] on div "Anahí Mancebo🌸🐬" at bounding box center [245, 98] width 57 height 6
drag, startPoint x: 222, startPoint y: 99, endPoint x: 258, endPoint y: 99, distance: 36.2
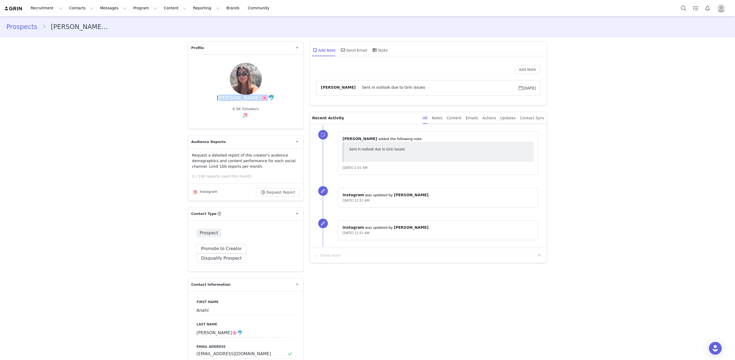
click at [258, 99] on div "Anahí Mancebo🌸🐬" at bounding box center [245, 98] width 57 height 6
copy div "Anahí Mancebo"
click at [350, 54] on div "Send Email" at bounding box center [353, 50] width 27 height 13
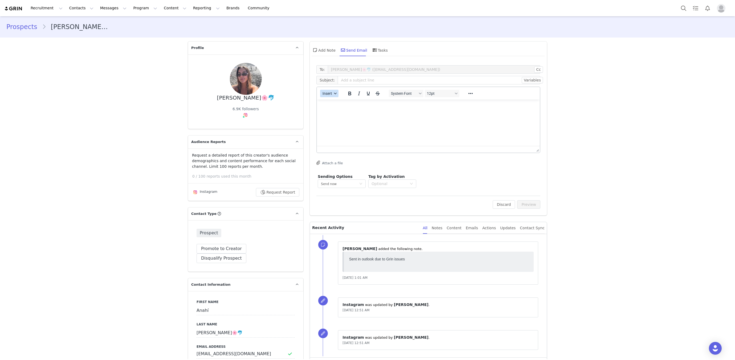
drag, startPoint x: 335, startPoint y: 97, endPoint x: 330, endPoint y: 94, distance: 5.4
click at [335, 97] on div "Insert" at bounding box center [329, 93] width 25 height 10
click at [330, 94] on span "Insert" at bounding box center [327, 93] width 10 height 4
click at [329, 101] on div "Insert Template" at bounding box center [348, 102] width 48 height 6
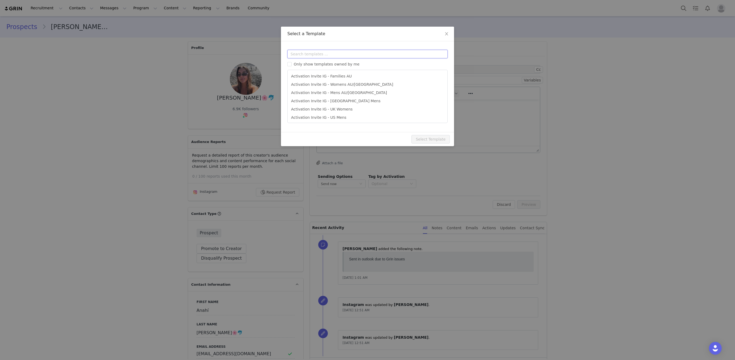
click at [350, 52] on input "text" at bounding box center [367, 54] width 160 height 9
type input "activation"
type input "[instagram_username] X City Beach Australia"
click at [340, 87] on li "Activation Invite IG - Womens AU/NZ" at bounding box center [367, 84] width 155 height 9
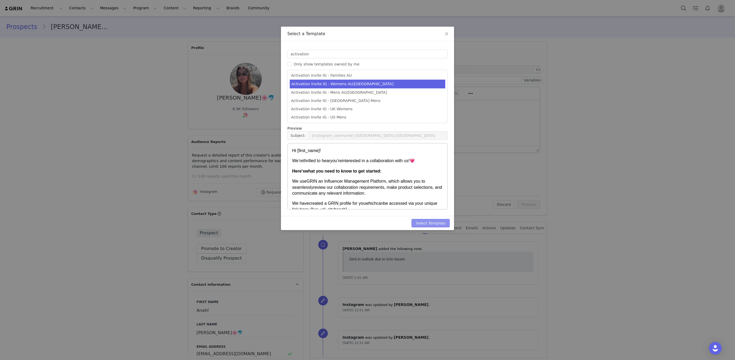
drag, startPoint x: 430, startPoint y: 223, endPoint x: 460, endPoint y: 220, distance: 30.2
click at [430, 223] on button "Select Template" at bounding box center [430, 223] width 38 height 9
type input "[instagram_username] X City Beach Australia"
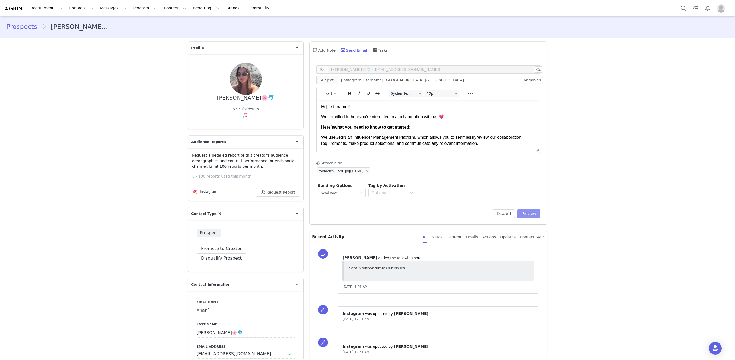
drag, startPoint x: 532, startPoint y: 215, endPoint x: 512, endPoint y: 201, distance: 24.5
click at [531, 214] on button "Preview" at bounding box center [528, 213] width 23 height 9
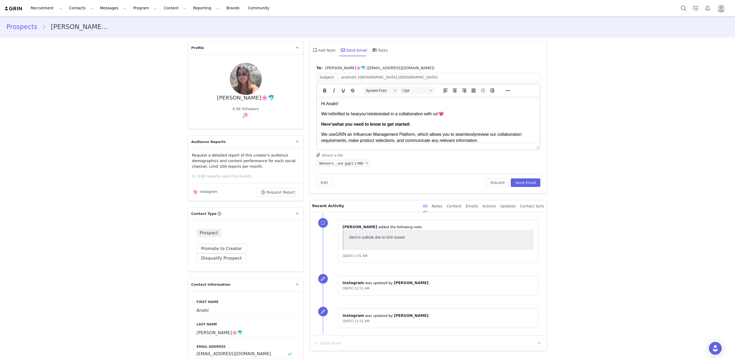
click at [320, 102] on html "Hi Anahí! We ’re thrilled to hear you ’re interested in a collaboration with u…" at bounding box center [428, 310] width 223 height 426
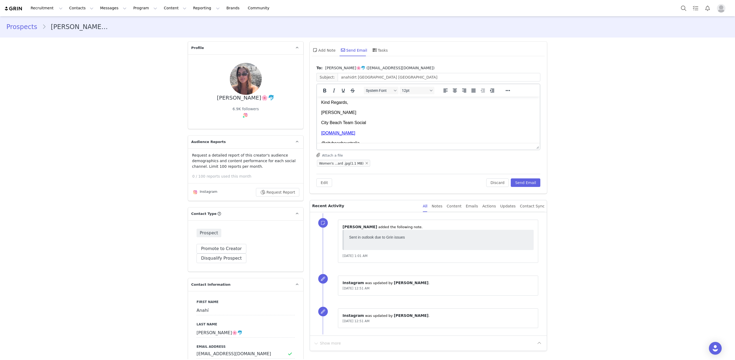
scroll to position [385, 0]
drag, startPoint x: 321, startPoint y: 103, endPoint x: 332, endPoint y: 175, distance: 72.7
copy body "Hi Anahí! We ’re thrilled to hear you ’re interested in a collaboration with u…"
click at [97, 9] on button "Messages Messages" at bounding box center [113, 8] width 33 height 12
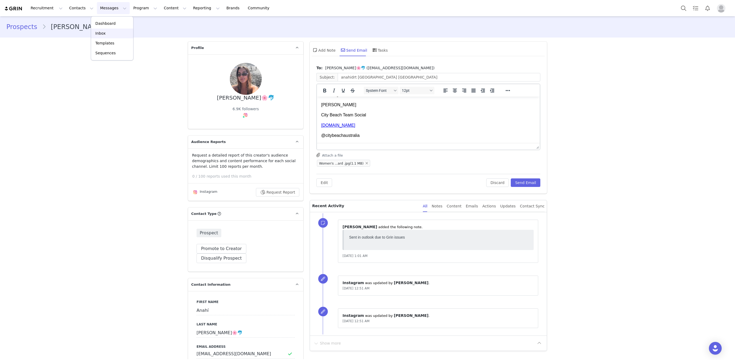
click at [108, 34] on div "Inbox" at bounding box center [112, 34] width 36 height 6
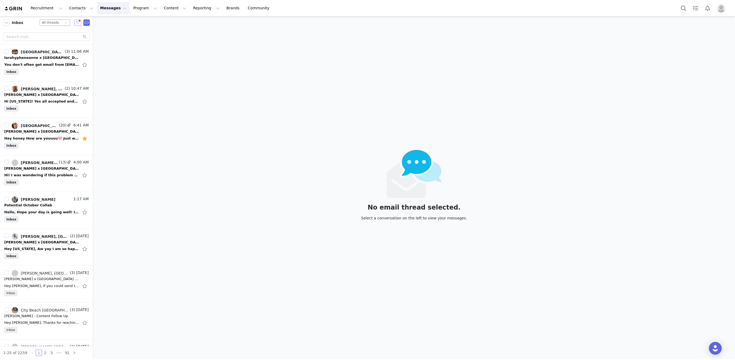
click at [76, 22] on button "button" at bounding box center [77, 22] width 7 height 6
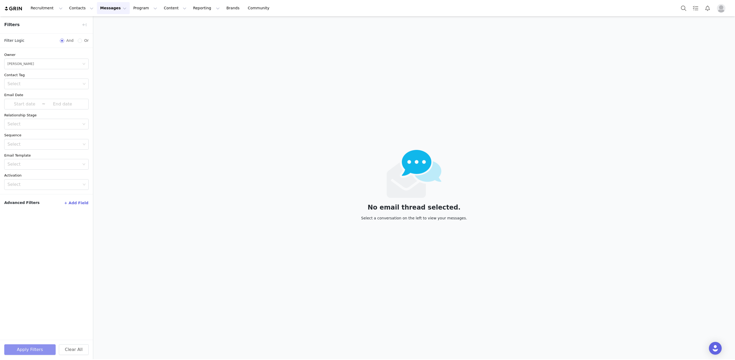
click at [22, 345] on button "Apply Filters" at bounding box center [29, 349] width 51 height 11
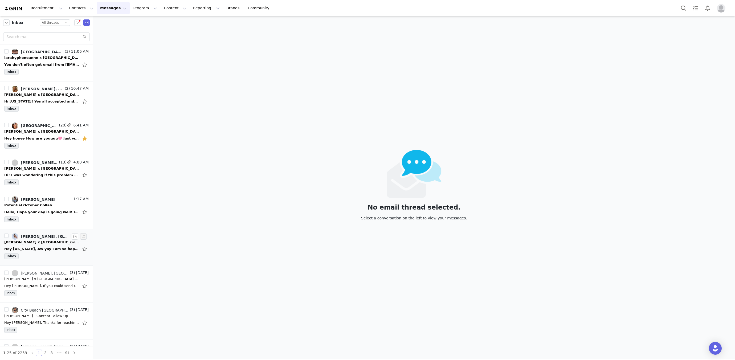
click at [48, 256] on div "Inbox" at bounding box center [46, 257] width 84 height 8
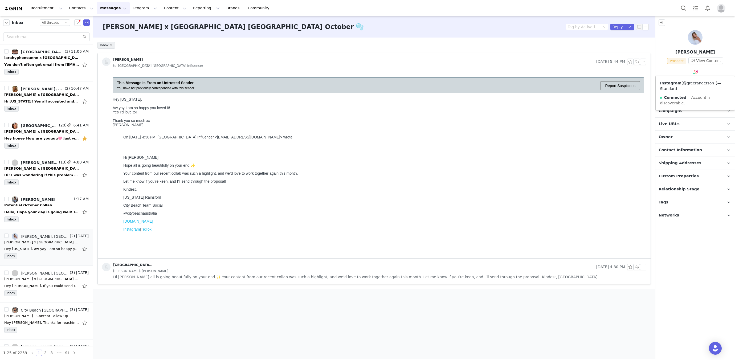
click at [690, 82] on link "@greeranderson_" at bounding box center [699, 83] width 33 height 4
click at [637, 61] on button "button" at bounding box center [636, 62] width 6 height 6
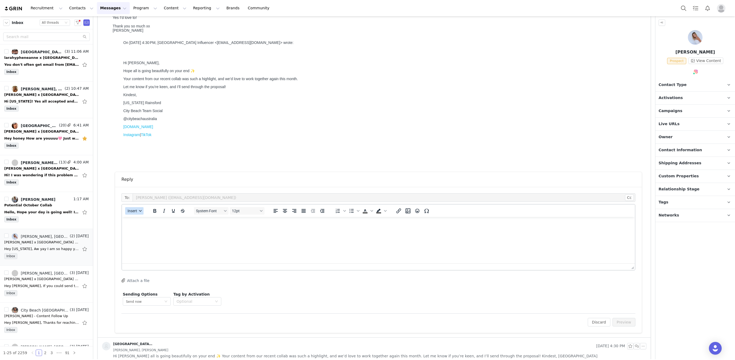
click at [137, 208] on button "Insert" at bounding box center [134, 210] width 18 height 7
click at [153, 219] on div "Insert Template" at bounding box center [153, 219] width 48 height 6
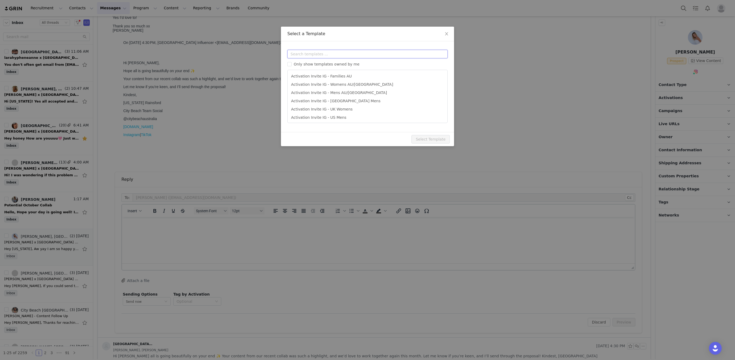
click at [311, 56] on input "text" at bounding box center [367, 54] width 160 height 9
type input "campai"
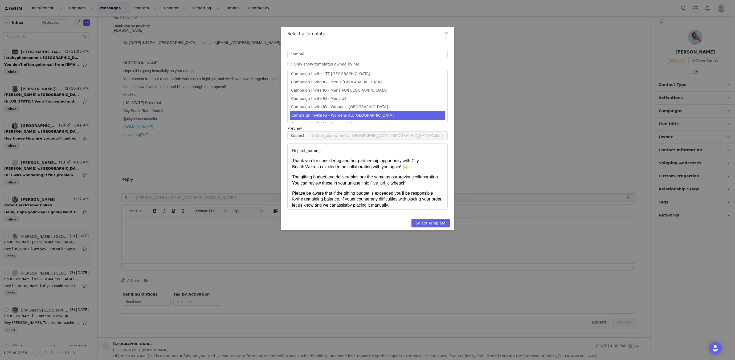
drag, startPoint x: 351, startPoint y: 116, endPoint x: 392, endPoint y: 137, distance: 46.9
click at [351, 116] on li "Campaign Invite IG - Womens AU/NZ" at bounding box center [367, 115] width 155 height 8
type input "[instagram_username] X City Beach Australia"
click at [440, 223] on button "Select Template" at bounding box center [430, 223] width 38 height 9
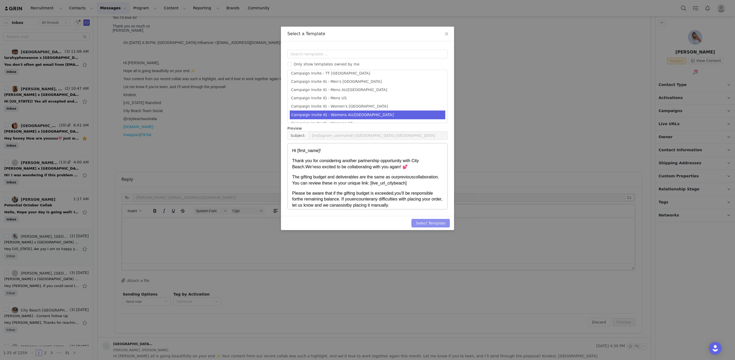
scroll to position [0, 0]
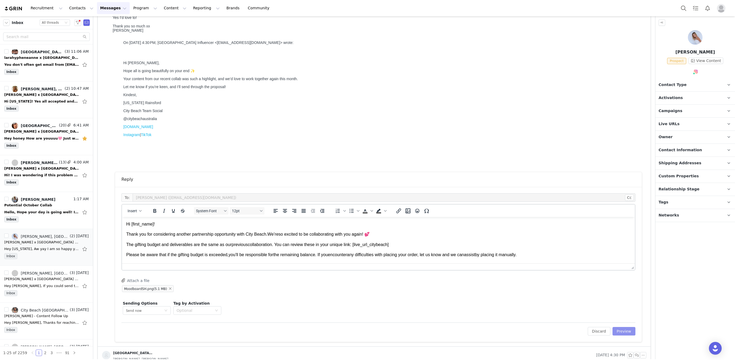
drag, startPoint x: 632, startPoint y: 329, endPoint x: 629, endPoint y: 325, distance: 5.0
click at [632, 329] on button "Preview" at bounding box center [623, 331] width 23 height 9
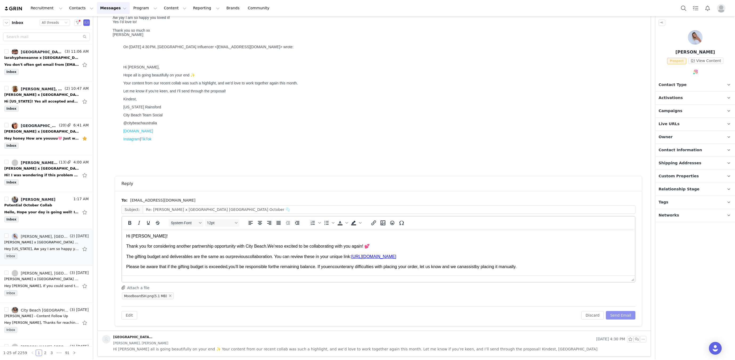
scroll to position [31, 0]
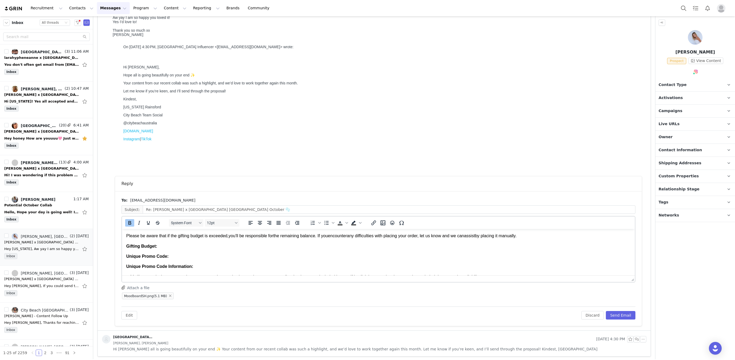
click at [189, 247] on p "Gifting Budget:" at bounding box center [378, 246] width 504 height 6
click at [184, 255] on p "Unique Promo Code:" at bounding box center [378, 256] width 504 height 6
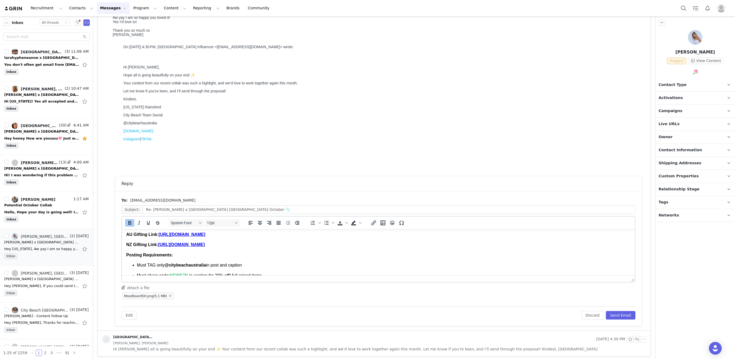
scroll to position [128, 0]
drag, startPoint x: 177, startPoint y: 238, endPoint x: 92, endPoint y: 236, distance: 85.7
click at [122, 236] on html "Hi Greer! Thank you for considering another partnership opportunity with City B…" at bounding box center [378, 277] width 513 height 353
click at [614, 314] on button "Send Email" at bounding box center [621, 315] width 30 height 9
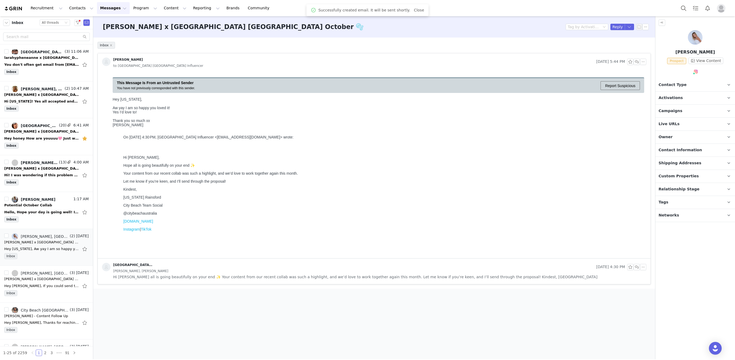
scroll to position [0, 0]
click at [693, 84] on link "@greeranderson_" at bounding box center [699, 83] width 33 height 4
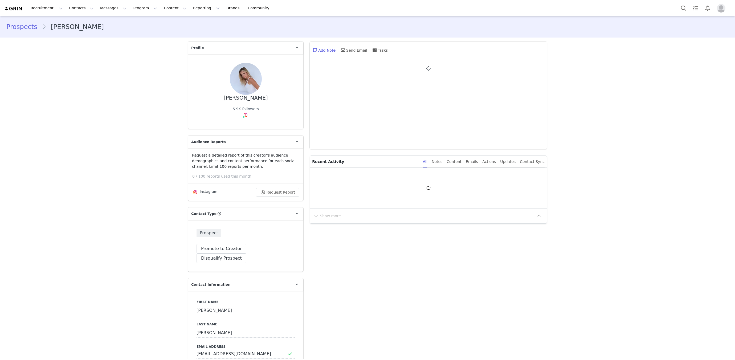
type input "+1 ([GEOGRAPHIC_DATA])"
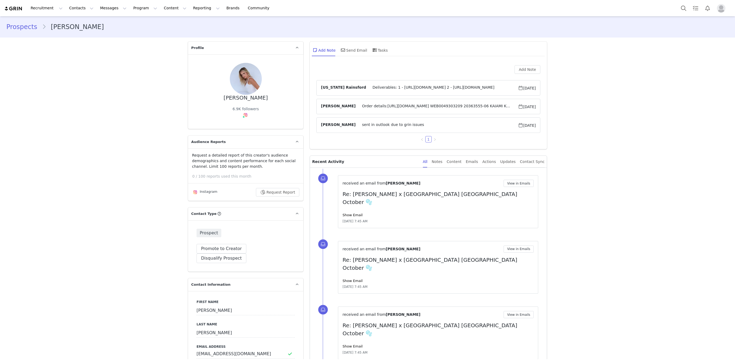
click at [398, 89] on span "Deliverables: 1 - [URL][DOMAIN_NAME] 2 - [URL][DOMAIN_NAME]" at bounding box center [442, 88] width 152 height 6
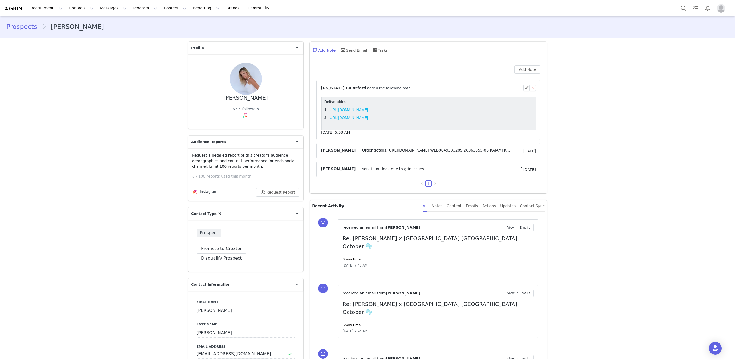
click at [244, 103] on div "Greer Anderson 6.9K followers" at bounding box center [245, 91] width 98 height 57
click at [245, 100] on div "Greer Anderson" at bounding box center [246, 98] width 44 height 6
copy div "Greer Anderson"
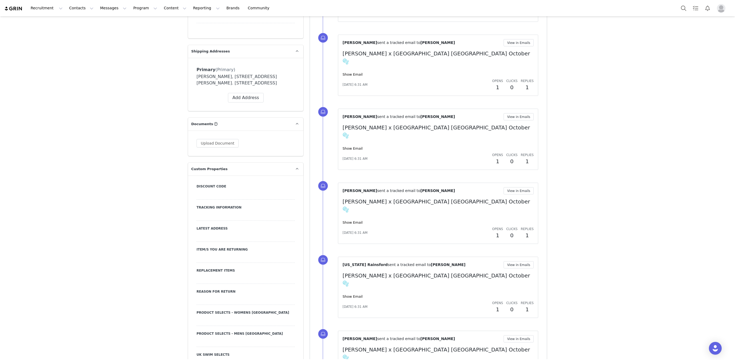
scroll to position [525, 0]
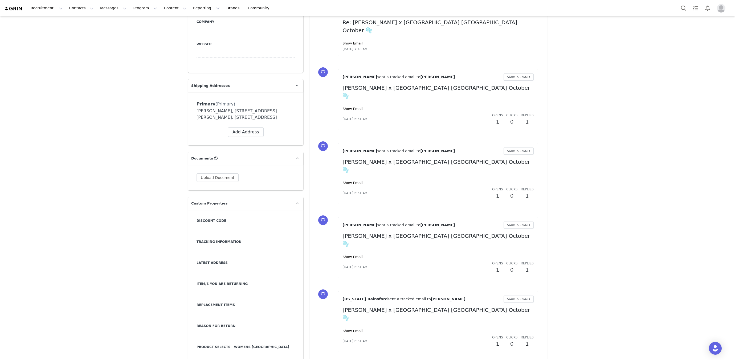
scroll to position [371, 0]
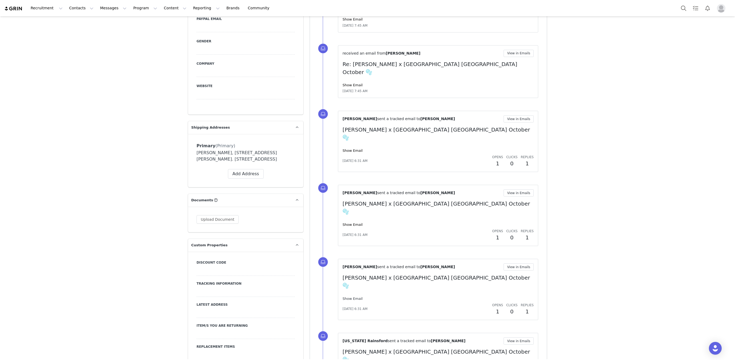
click at [353, 296] on div "Show Email" at bounding box center [437, 298] width 191 height 5
click at [352, 297] on link "Show Email" at bounding box center [352, 299] width 20 height 4
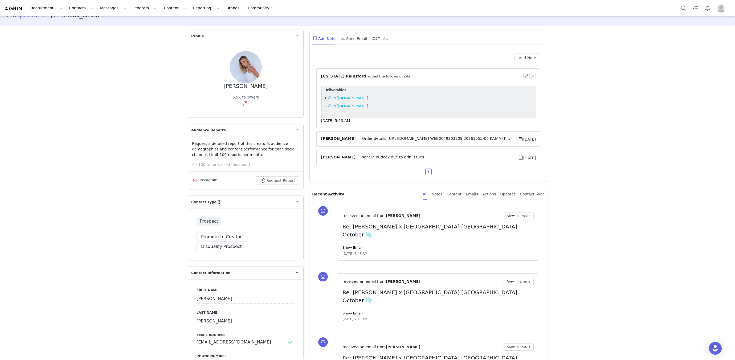
scroll to position [0, 0]
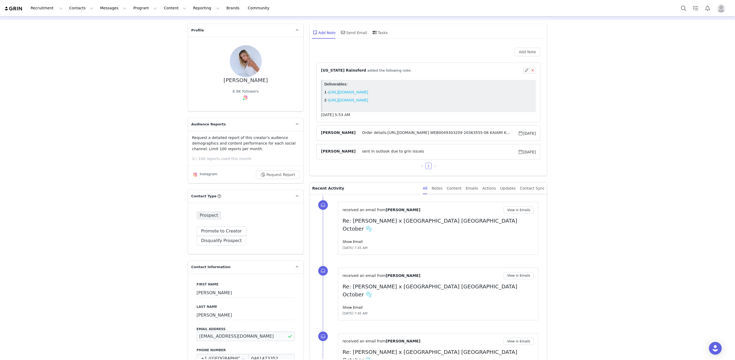
click at [242, 331] on input "Greeranderson0@gmail.com" at bounding box center [245, 336] width 98 height 10
click at [242, 332] on input "Greeranderson0@gmail.com" at bounding box center [245, 337] width 98 height 10
click at [97, 8] on button "Messages Messages" at bounding box center [113, 8] width 33 height 12
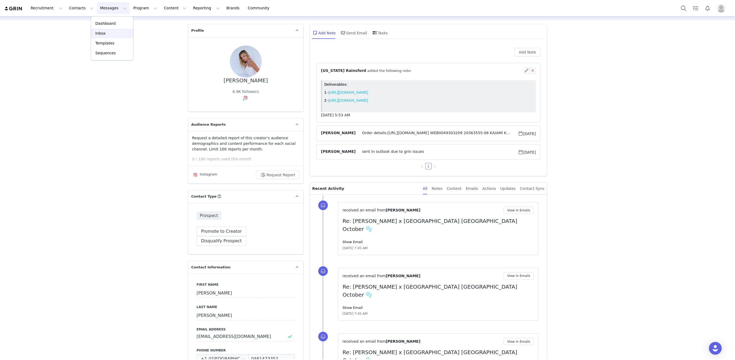
click at [102, 34] on p "Inbox" at bounding box center [100, 34] width 10 height 6
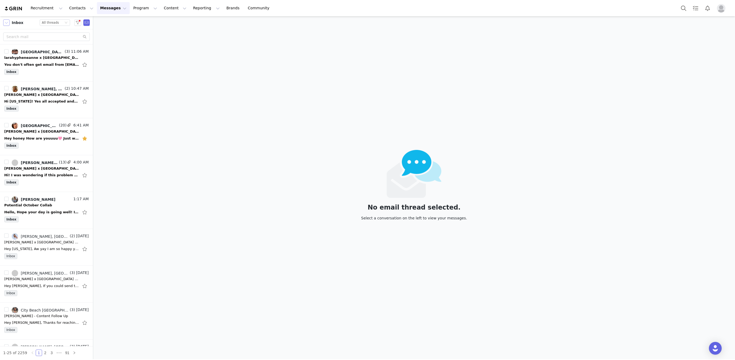
click at [6, 23] on button "button" at bounding box center [6, 22] width 6 height 6
click at [14, 73] on li "Sent" at bounding box center [26, 75] width 46 height 9
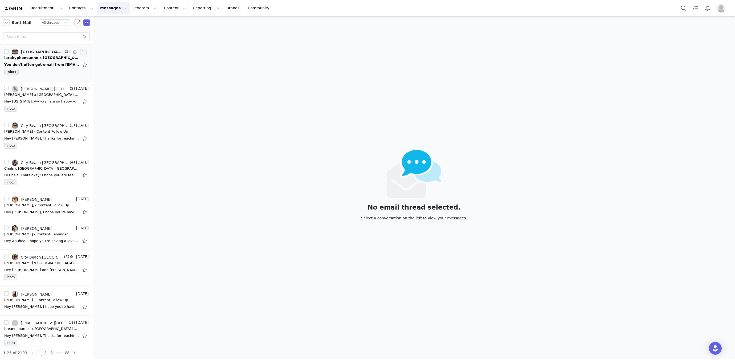
click at [44, 52] on div "[GEOGRAPHIC_DATA] [GEOGRAPHIC_DATA] Influencer, [PERSON_NAME]-[PERSON_NAME]" at bounding box center [42, 52] width 43 height 4
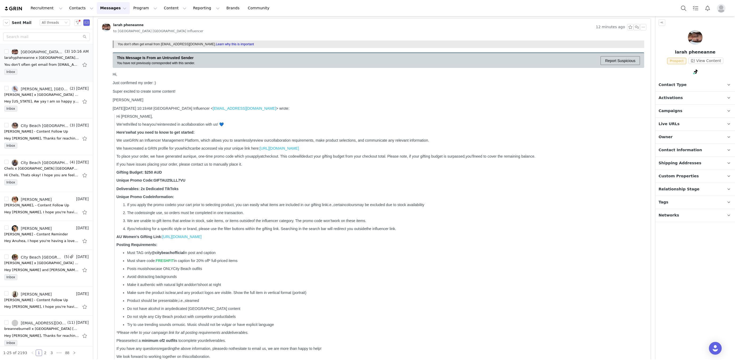
scroll to position [53, 0]
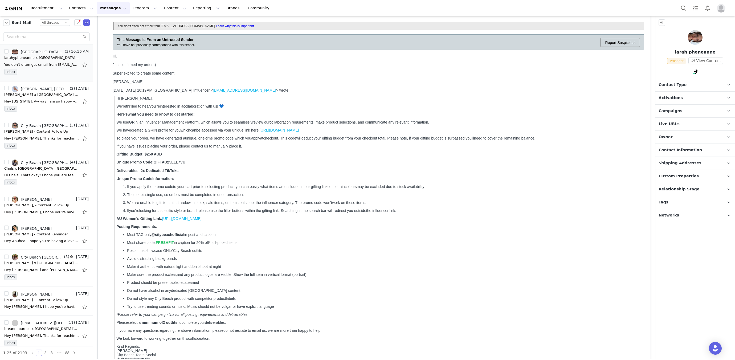
click at [176, 103] on div "Hi Larah, We ’re thrilled to hear you ’re interested in a col lab oration with …" at bounding box center [380, 233] width 528 height 274
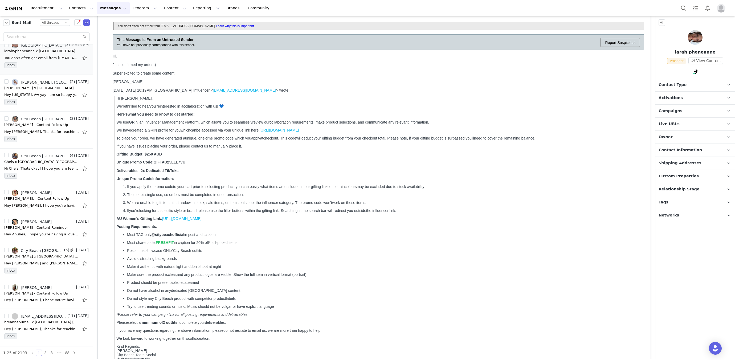
scroll to position [52, 0]
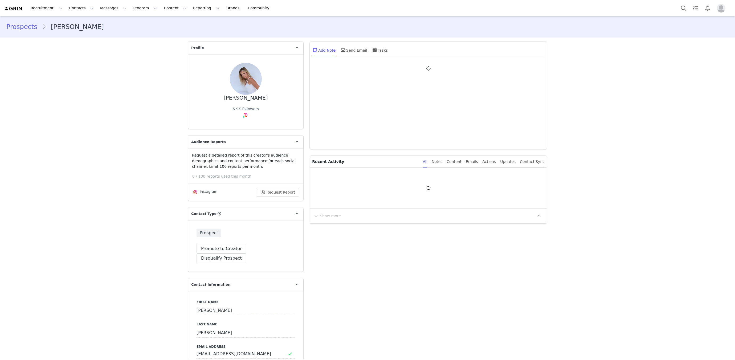
type input "+1 ([GEOGRAPHIC_DATA])"
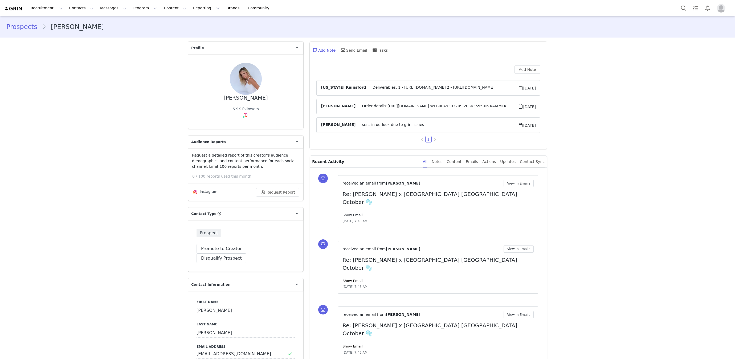
click at [356, 213] on link "Show Email" at bounding box center [352, 215] width 20 height 4
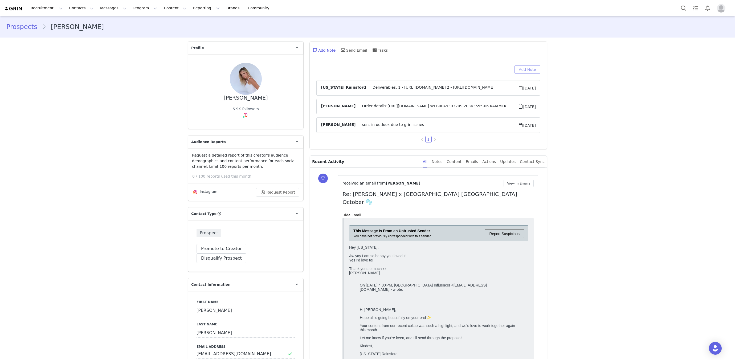
click at [532, 69] on button "Add Note" at bounding box center [527, 69] width 26 height 9
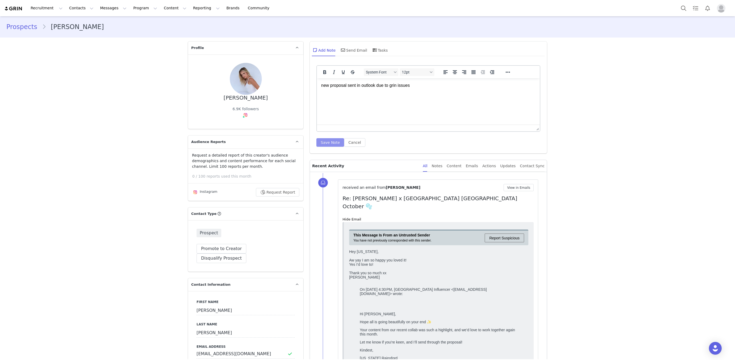
click at [332, 138] on button "Save Note" at bounding box center [330, 142] width 28 height 9
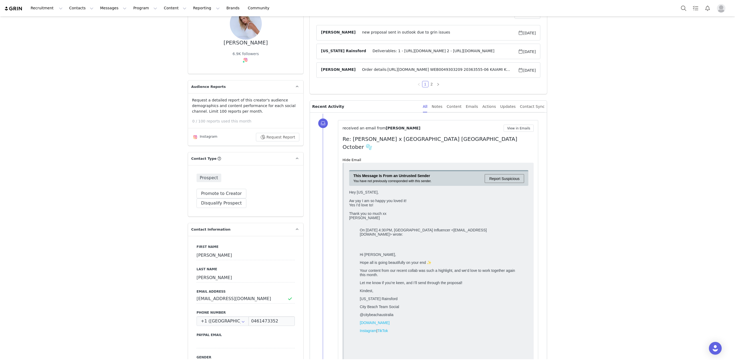
scroll to position [62, 0]
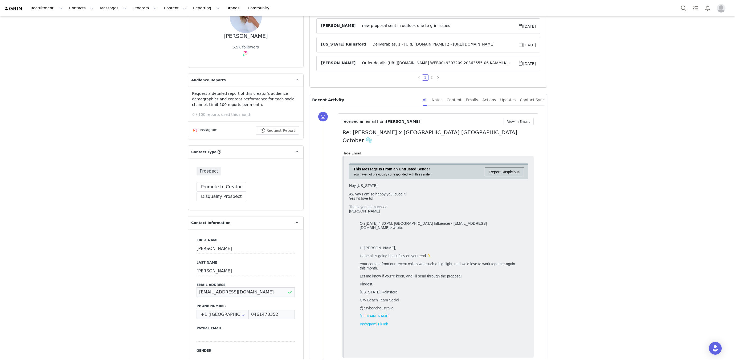
click at [225, 287] on input "Greeranderson0@gmail.com" at bounding box center [245, 292] width 98 height 10
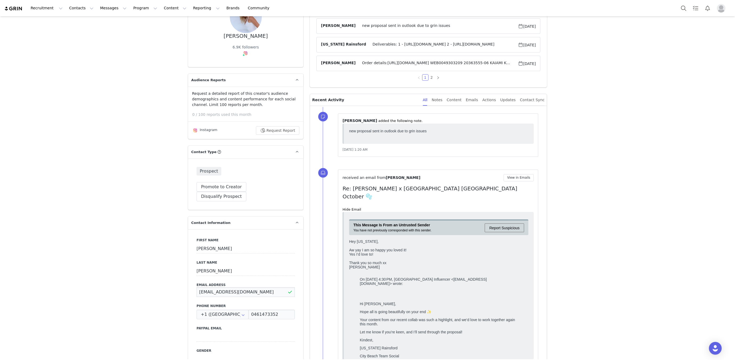
scroll to position [0, 0]
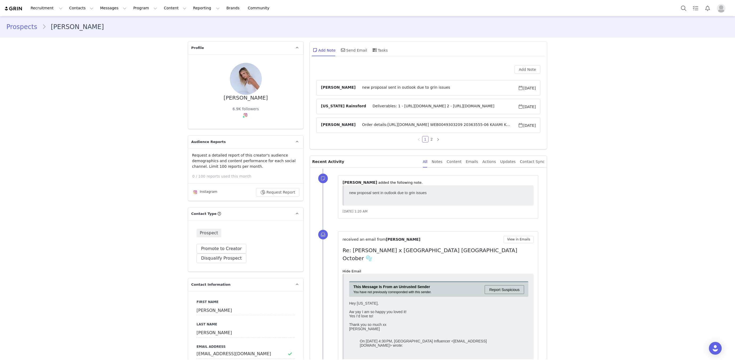
click at [246, 99] on div "Greer Anderson" at bounding box center [246, 98] width 44 height 6
copy div "Greer Anderson"
drag, startPoint x: 349, startPoint y: 53, endPoint x: 345, endPoint y: 56, distance: 5.4
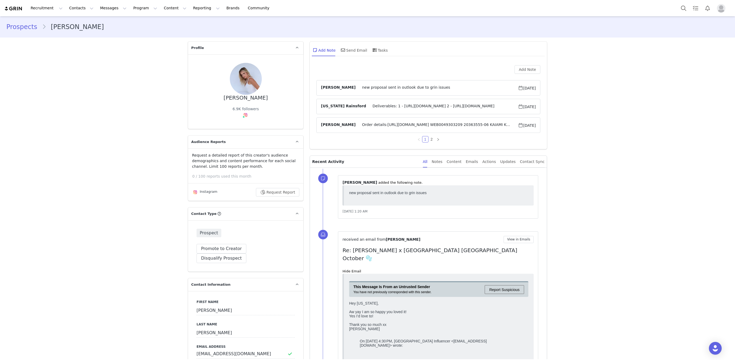
click at [349, 53] on div "Send Email" at bounding box center [353, 50] width 27 height 13
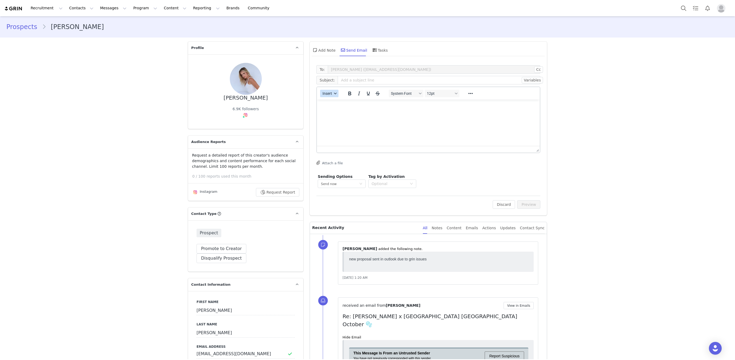
click at [328, 94] on span "Insert" at bounding box center [327, 93] width 10 height 4
click at [328, 100] on div "Insert Template" at bounding box center [348, 102] width 48 height 6
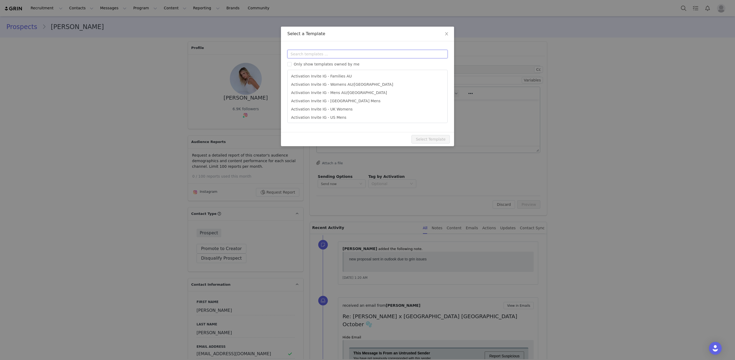
click at [323, 51] on input "text" at bounding box center [367, 54] width 160 height 9
type input "campai"
click at [349, 93] on li "Campaign Invite IG - Womens AU/NZ" at bounding box center [367, 92] width 155 height 9
type input "[instagram_username] X City Beach Australia"
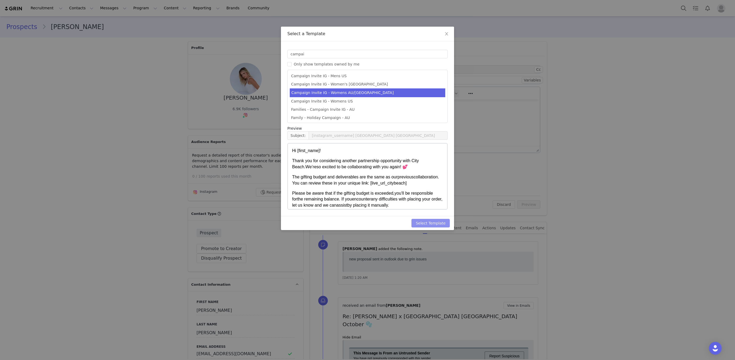
click at [438, 219] on button "Select Template" at bounding box center [430, 223] width 38 height 9
type input "[instagram_username] X City Beach Australia"
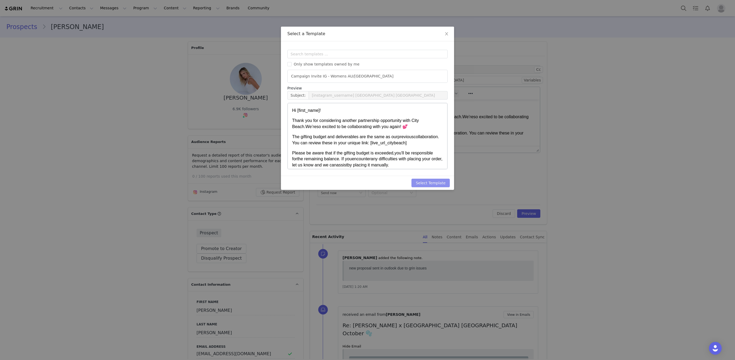
scroll to position [0, 0]
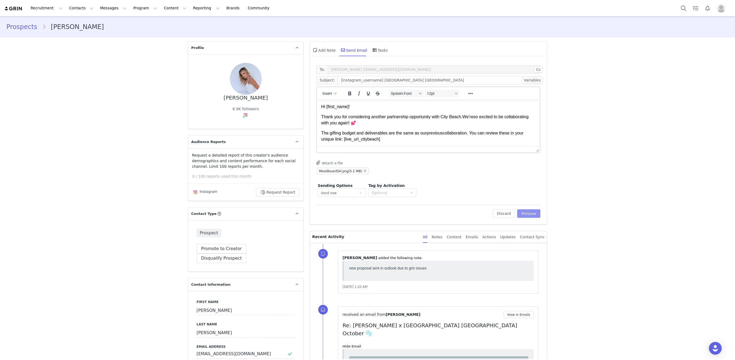
drag, startPoint x: 525, startPoint y: 213, endPoint x: 485, endPoint y: 204, distance: 40.5
click at [525, 213] on button "Preview" at bounding box center [528, 213] width 23 height 9
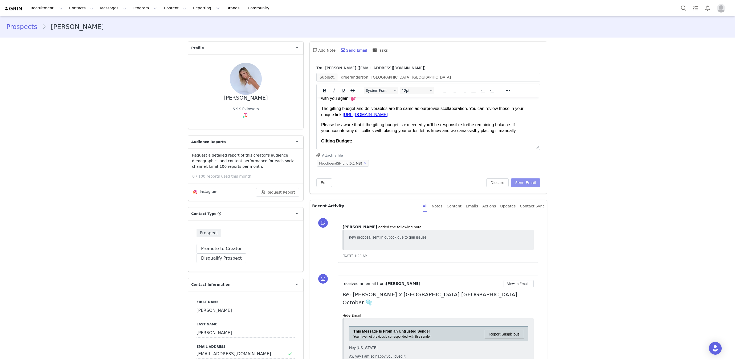
scroll to position [0, 0]
drag, startPoint x: 365, startPoint y: 162, endPoint x: 382, endPoint y: 145, distance: 24.7
click at [365, 162] on button "button" at bounding box center [365, 163] width 6 height 6
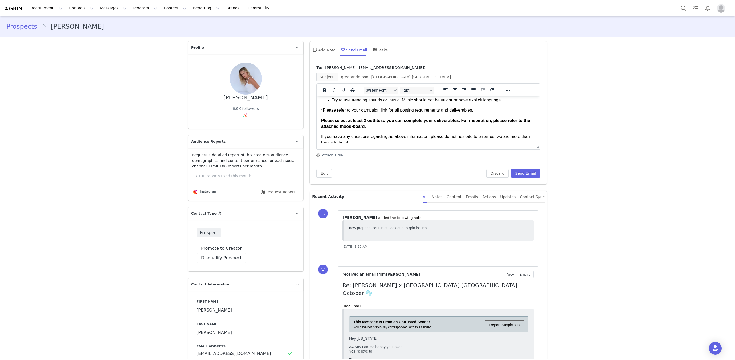
scroll to position [288, 0]
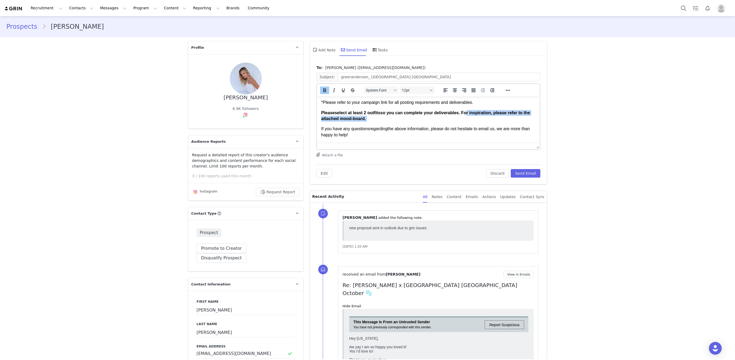
drag, startPoint x: 467, startPoint y: 113, endPoint x: 467, endPoint y: 120, distance: 6.2
click at [467, 120] on p "Please select at least 2 outfits so you can complete your deliverables. For ins…" at bounding box center [428, 116] width 214 height 12
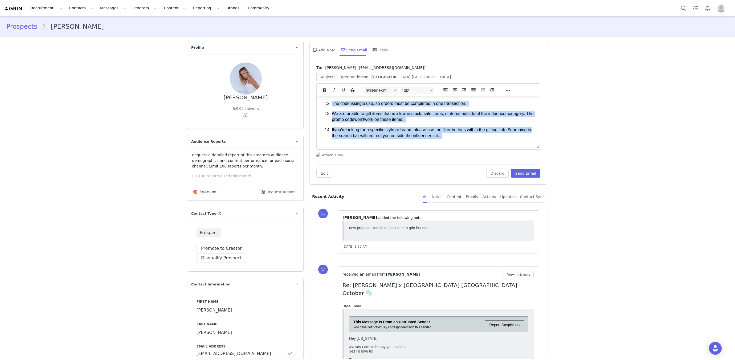
scroll to position [343, 0]
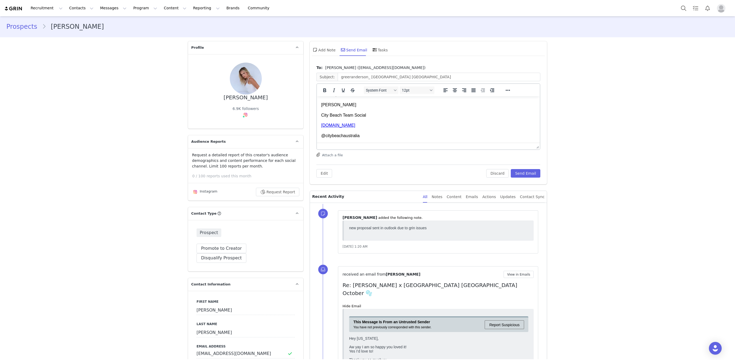
drag, startPoint x: 323, startPoint y: 103, endPoint x: 311, endPoint y: 175, distance: 72.3
copy body "Hi Greer! Thank you for considering another partnership opportunity with City B…"
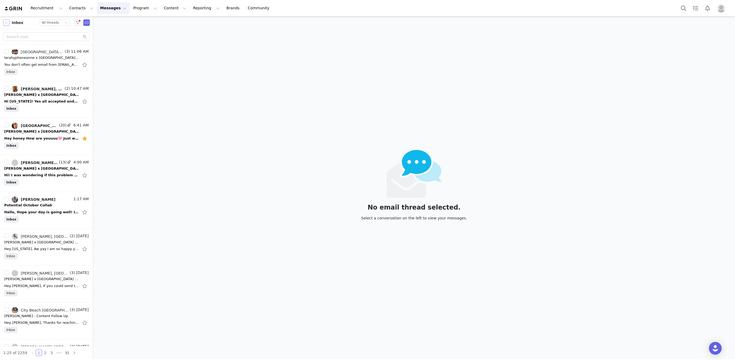
click at [7, 21] on button "button" at bounding box center [6, 22] width 6 height 6
click at [23, 75] on li "Sent" at bounding box center [26, 75] width 46 height 9
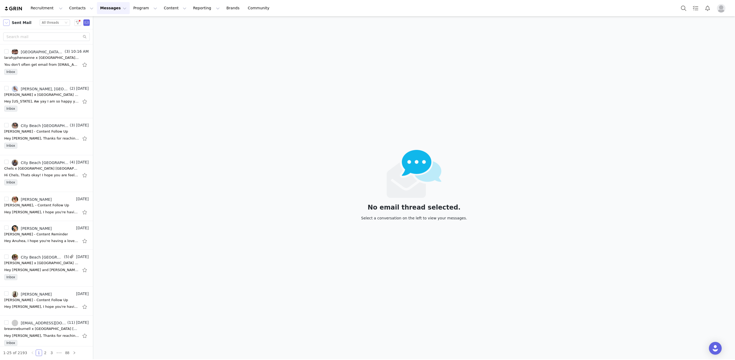
click at [5, 22] on button "button" at bounding box center [6, 22] width 6 height 6
click at [17, 39] on li "Inbox" at bounding box center [26, 40] width 46 height 9
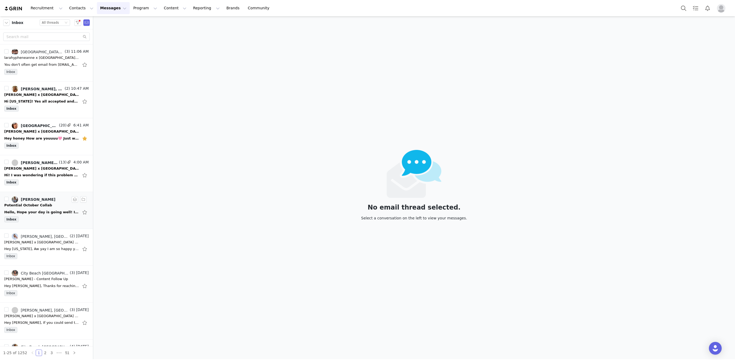
click at [27, 209] on div "Hello, Hope your day is going well! I know your team id working hard to figure …" at bounding box center [41, 211] width 75 height 5
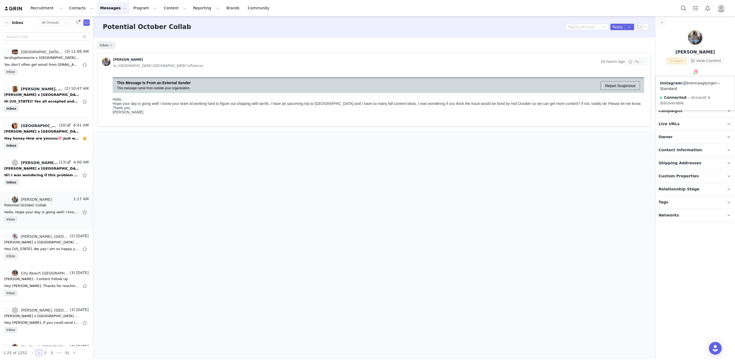
click at [694, 81] on link "@brennaageorge" at bounding box center [699, 83] width 32 height 4
drag, startPoint x: 637, startPoint y: 63, endPoint x: 497, endPoint y: 27, distance: 144.0
click at [637, 63] on button "button" at bounding box center [636, 62] width 6 height 6
drag, startPoint x: 382, startPoint y: 388, endPoint x: 263, endPoint y: 196, distance: 225.6
click at [263, 194] on html at bounding box center [378, 186] width 513 height 14
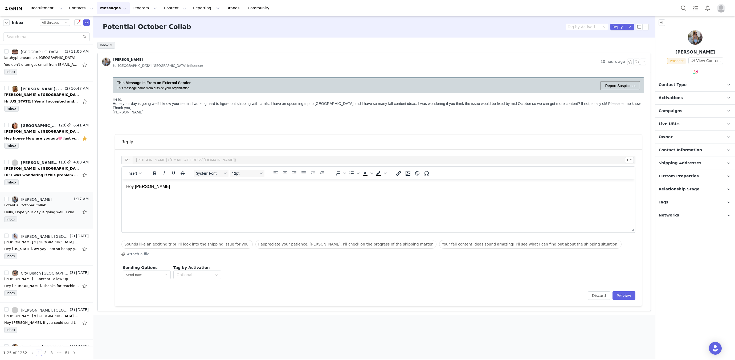
click at [145, 188] on p "Hey [PERSON_NAME]" at bounding box center [378, 187] width 504 height 6
click at [148, 188] on p "Hey Brenna" at bounding box center [378, 187] width 504 height 6
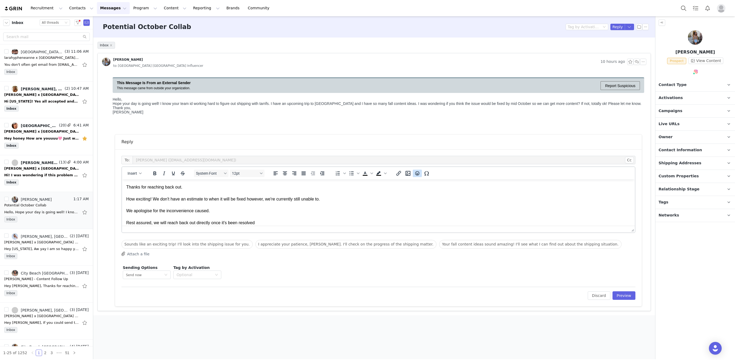
click at [414, 174] on icon "Emojis" at bounding box center [417, 173] width 6 height 6
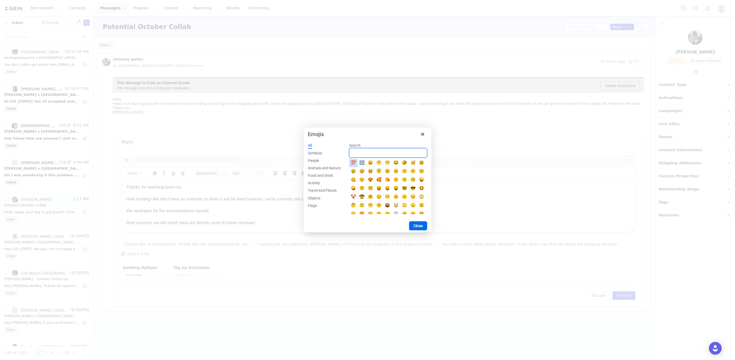
click at [359, 154] on input "Search" at bounding box center [388, 153] width 78 height 10
type input "heart"
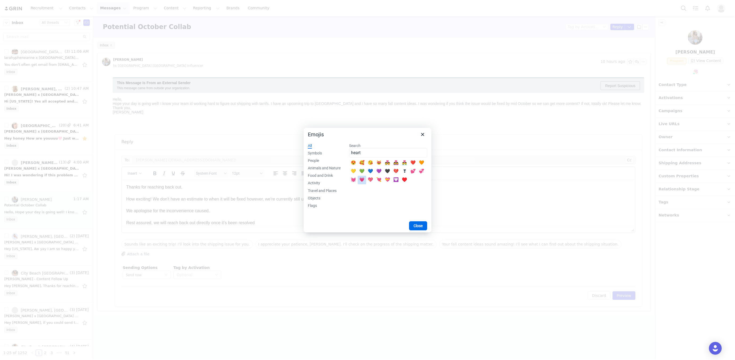
click at [360, 181] on div "💗" at bounding box center [362, 180] width 6 height 6
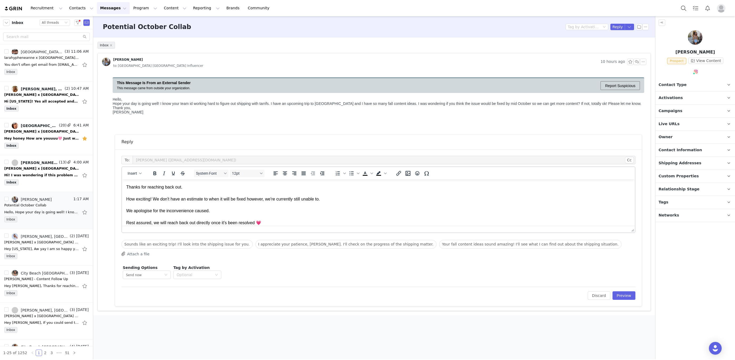
click at [126, 211] on p "Hey Brenna, Thanks for reaching back out. How exciting! We don't have an estima…" at bounding box center [378, 199] width 504 height 54
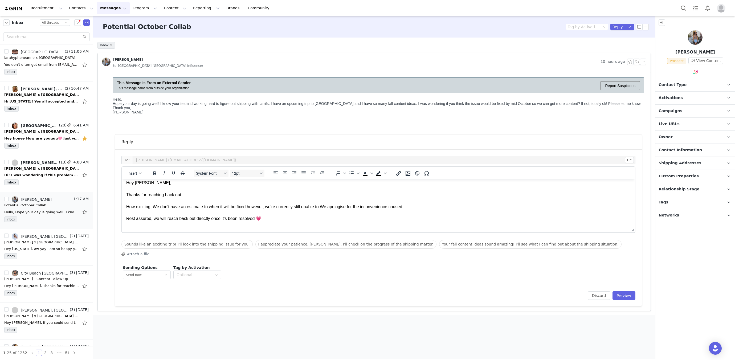
click at [289, 222] on html "Hey Brenna, Thanks for reaching back out. How exciting! We don't have an estima…" at bounding box center [378, 201] width 513 height 50
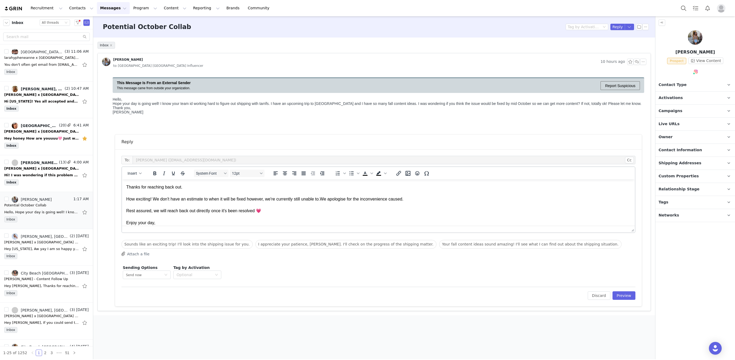
scroll to position [23, 0]
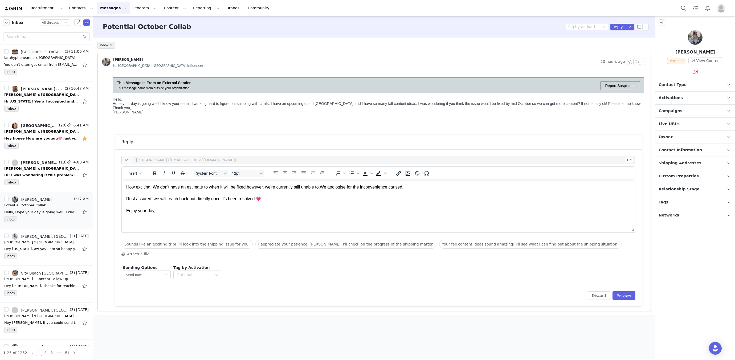
click at [162, 222] on p "Hey Brenna, Thanks for reaching back out. How exciting! We don't have an estima…" at bounding box center [378, 192] width 504 height 65
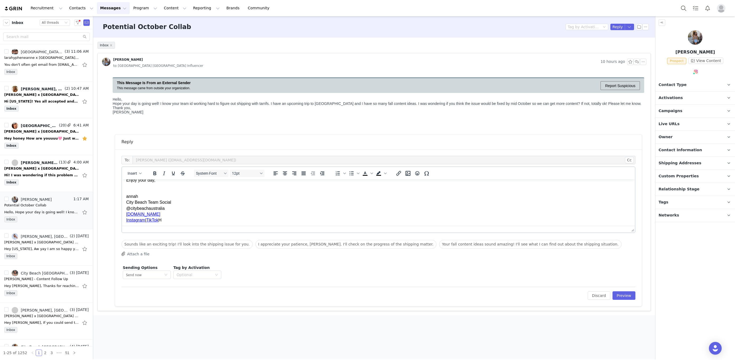
scroll to position [51, 0]
click at [120, 199] on div "To: Brenna George (brennageorge808@gmail.com) Cc Cc: Insert System Font 12pt To…" at bounding box center [378, 227] width 526 height 157
click at [124, 199] on html "Hey Brenna, Thanks for reaching back out. How exciting! We don't have an estima…" at bounding box center [378, 179] width 513 height 102
click at [126, 198] on html "Hey Brenna, Thanks for reaching back out. How exciting! We don't have an estima…" at bounding box center [378, 179] width 513 height 102
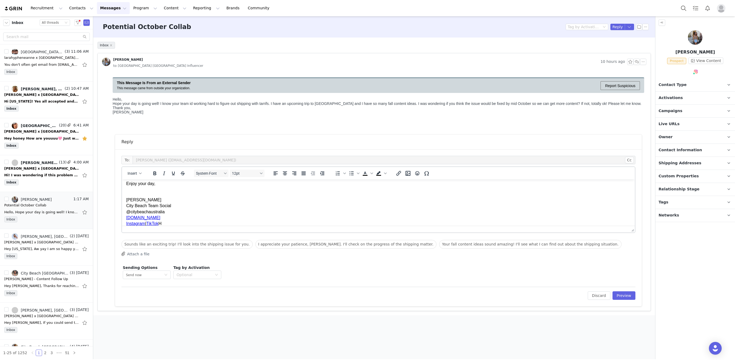
click at [126, 197] on p "Hannah City Beach Team Social @citybeachaustralia www.citybeach.com Instagram |…" at bounding box center [378, 212] width 504 height 30
click at [629, 295] on button "Preview" at bounding box center [623, 295] width 23 height 9
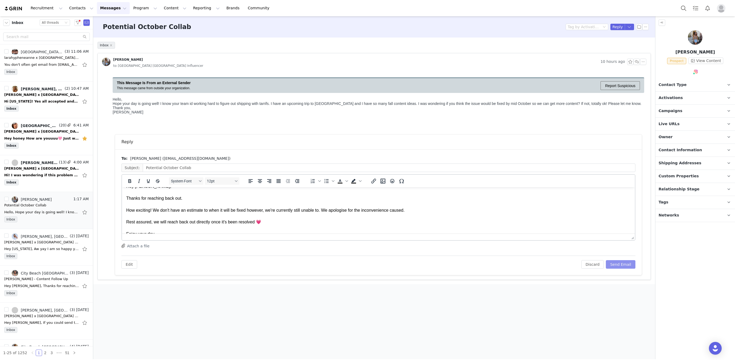
scroll to position [9, 0]
click at [277, 207] on p "Hey Brenna, Thanks for reaching back out. How exciting! We don't have an estima…" at bounding box center [378, 226] width 504 height 89
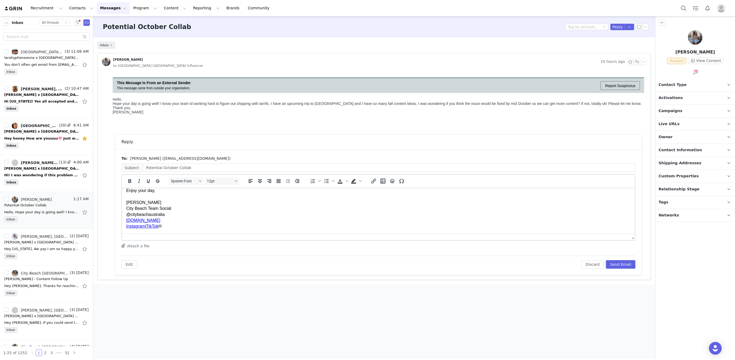
scroll to position [0, 0]
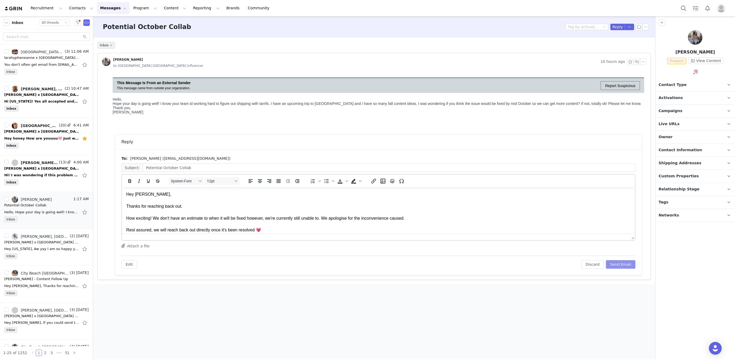
click at [621, 265] on button "Send Email" at bounding box center [621, 264] width 30 height 9
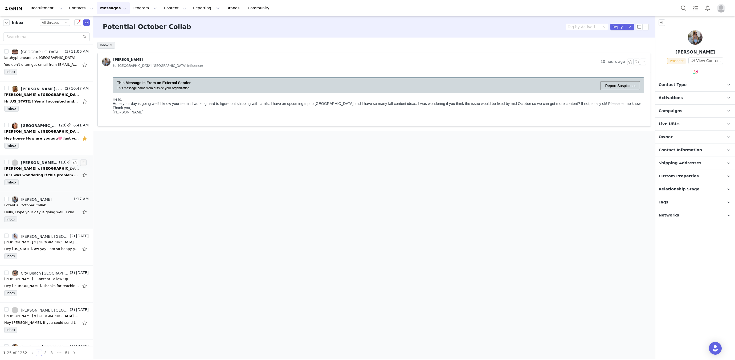
click at [40, 161] on div "Alexa Stander, City Beach Australia Influencer" at bounding box center [39, 163] width 37 height 4
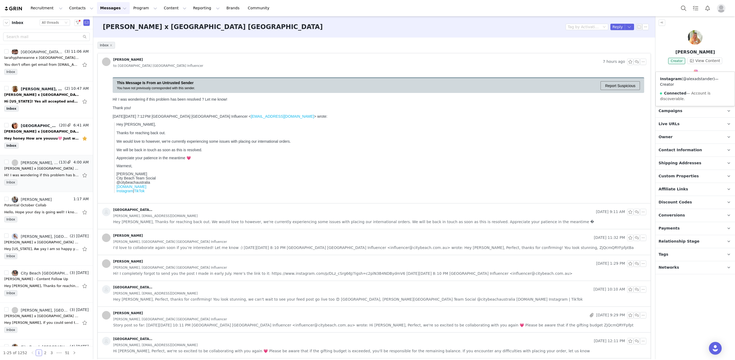
click at [694, 80] on link "@alexadstander" at bounding box center [698, 79] width 30 height 4
click at [636, 63] on button "button" at bounding box center [636, 62] width 6 height 6
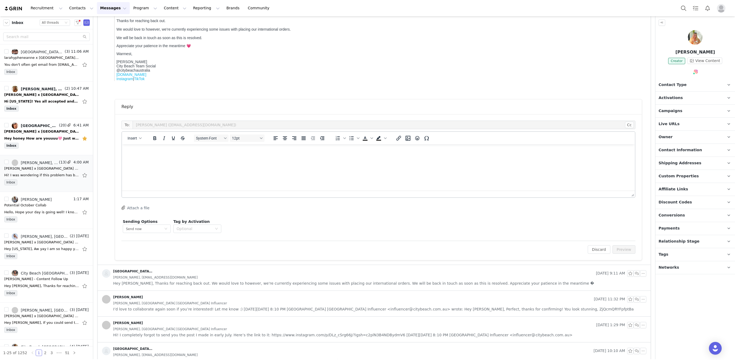
click at [293, 159] on html at bounding box center [378, 151] width 513 height 14
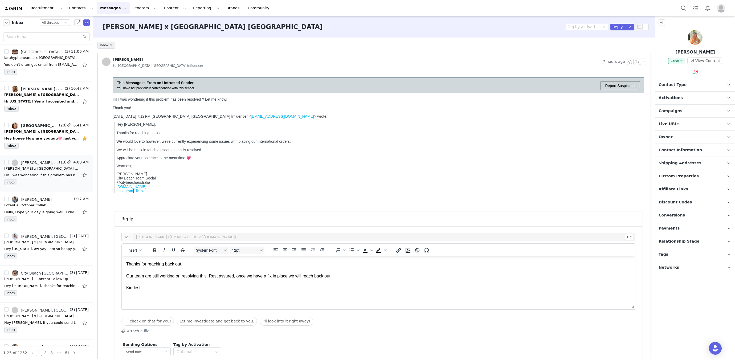
scroll to position [39, 0]
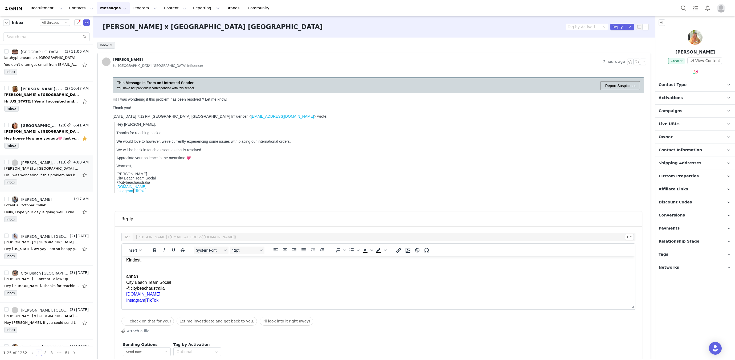
click at [127, 277] on p "annah City Beach Team Social @citybeachaustralia www.citybeach.com Instagram | …" at bounding box center [378, 288] width 504 height 30
click at [125, 276] on html "Hey Alexa, Thanks for reaching back out. Our team are still working on resolvin…" at bounding box center [378, 262] width 513 height 90
click at [125, 275] on html "Hey Alexa, Thanks for reaching back out. Our team are still working on resolvin…" at bounding box center [378, 262] width 513 height 90
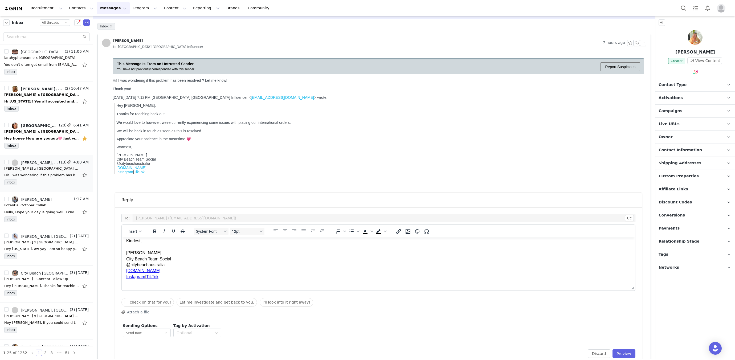
scroll to position [27, 0]
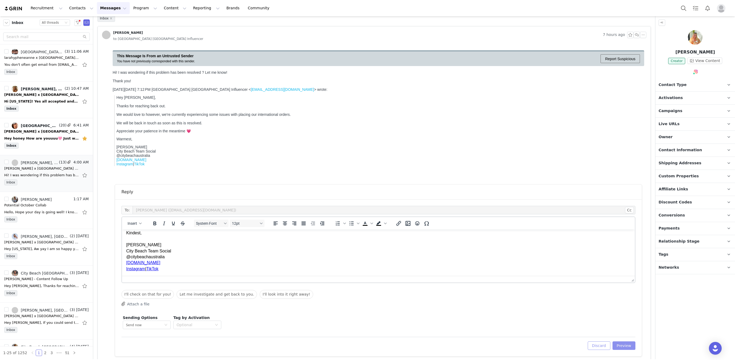
drag, startPoint x: 616, startPoint y: 345, endPoint x: 605, endPoint y: 343, distance: 11.0
click at [616, 345] on button "Preview" at bounding box center [623, 345] width 23 height 9
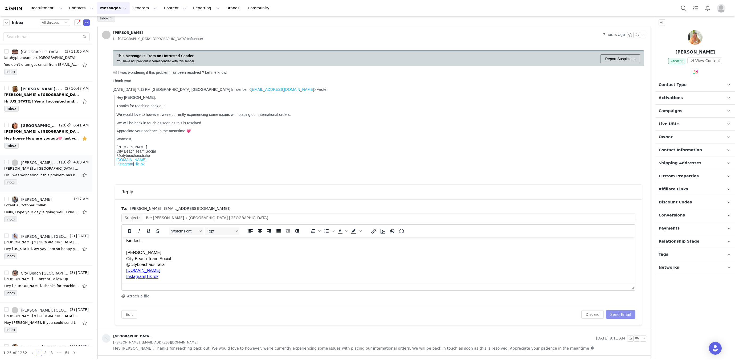
scroll to position [0, 0]
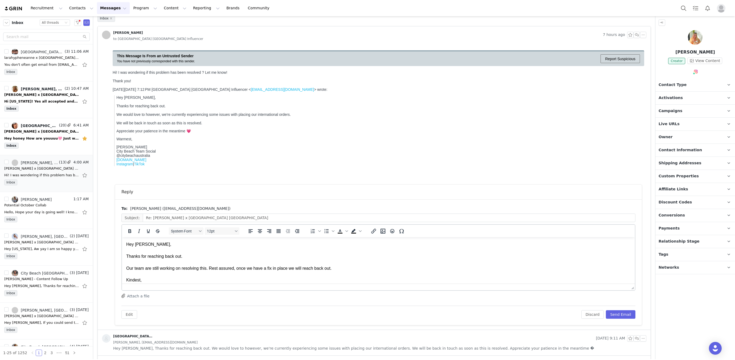
click at [335, 270] on p "Hey Alexa, Thanks for reaching back out. Our team are still working on resolvin…" at bounding box center [378, 279] width 504 height 77
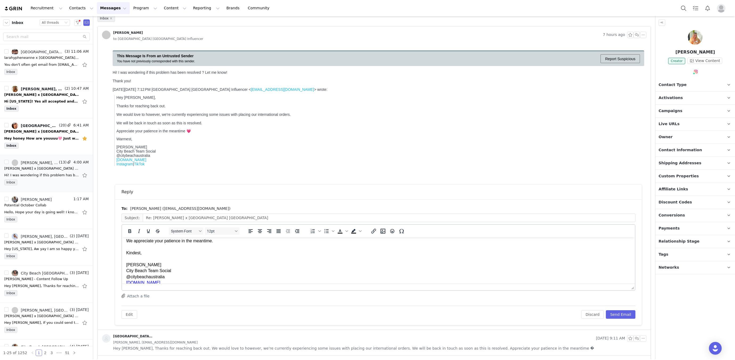
scroll to position [40, 0]
click at [619, 312] on button "Send Email" at bounding box center [621, 314] width 30 height 9
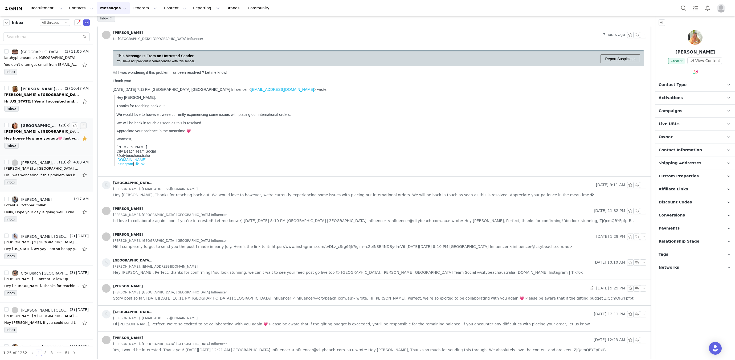
click at [47, 141] on div "Hey honey How are youuuu🩷 Just wondering if you managed to get the issue fixed …" at bounding box center [46, 138] width 84 height 9
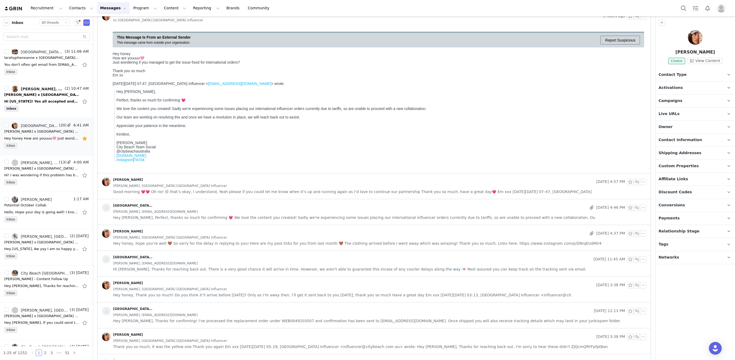
scroll to position [0, 0]
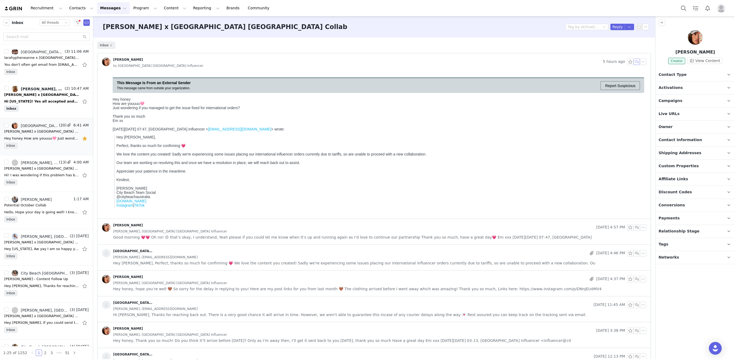
click at [636, 61] on button "button" at bounding box center [636, 62] width 6 height 6
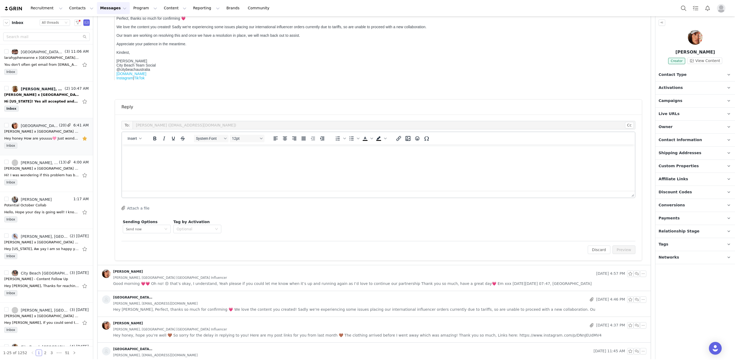
click at [266, 159] on html at bounding box center [378, 152] width 513 height 14
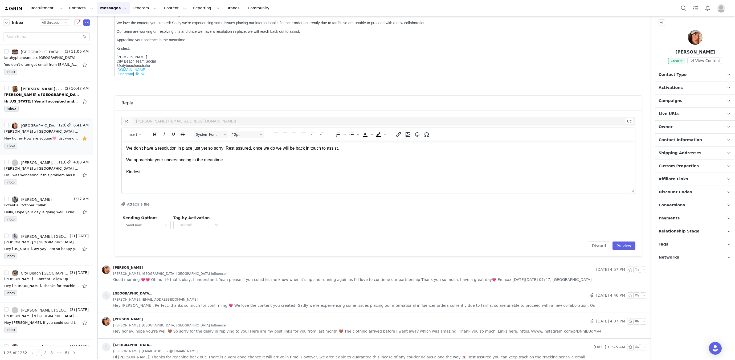
scroll to position [51, 0]
click at [125, 160] on html "Hey Emily, Thanks for reaching back out. We don't have a resolution in place ju…" at bounding box center [378, 141] width 513 height 102
click at [126, 158] on p "Hannah City Beach Team Social @citybeachaustralia www.citybeach.com Instagram |…" at bounding box center [378, 173] width 504 height 30
drag, startPoint x: 628, startPoint y: 244, endPoint x: 530, endPoint y: 226, distance: 99.1
click at [627, 244] on button "Preview" at bounding box center [623, 245] width 23 height 9
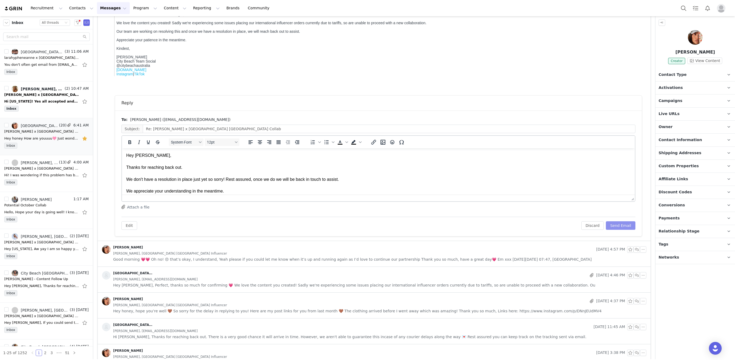
scroll to position [0, 0]
click at [622, 223] on button "Send Email" at bounding box center [621, 225] width 30 height 9
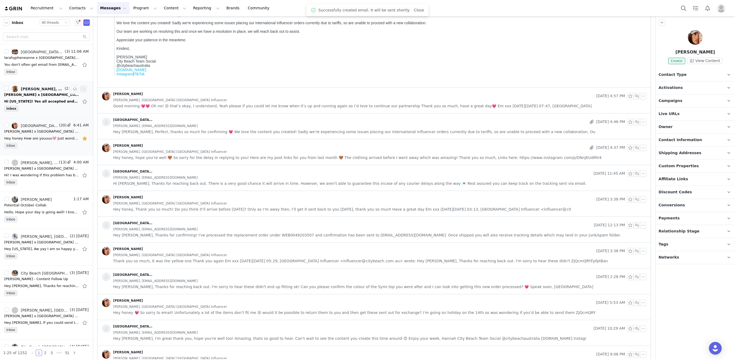
click at [42, 101] on div "Hi Montana! Yes all accepted and I have placed the order with the code 😊 Jianna…" at bounding box center [41, 101] width 75 height 5
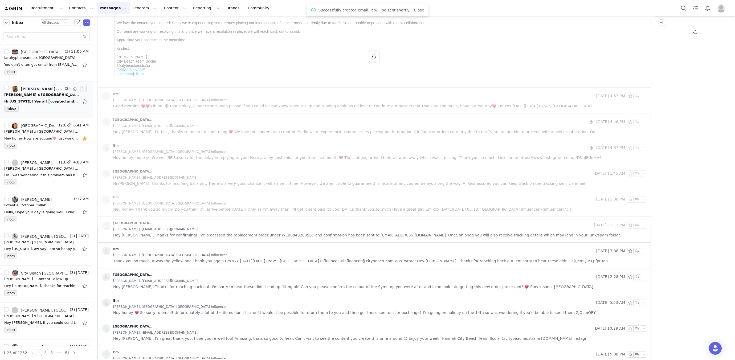
click at [41, 101] on div "Hi Montana! Yes all accepted and I have placed the order with the code 😊 Jianna…" at bounding box center [41, 101] width 75 height 5
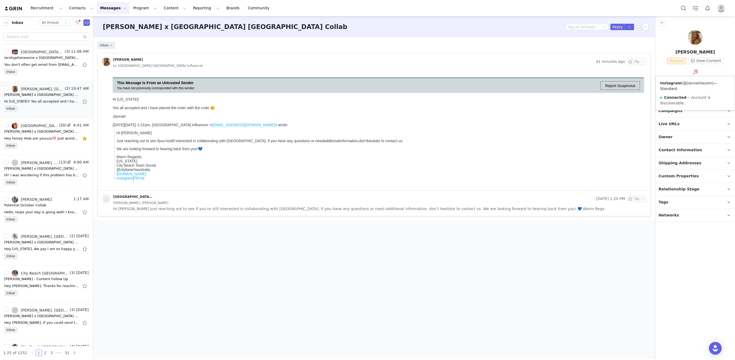
click at [688, 81] on link "@jiannahlauren" at bounding box center [697, 83] width 29 height 4
drag, startPoint x: 637, startPoint y: 61, endPoint x: 470, endPoint y: 11, distance: 174.1
click at [637, 61] on button "button" at bounding box center [636, 62] width 6 height 6
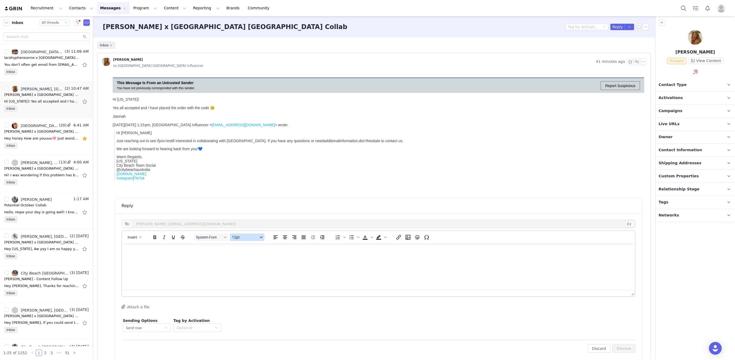
click at [247, 232] on div "System Font 12pt" at bounding box center [229, 237] width 77 height 10
click at [244, 258] on html at bounding box center [378, 250] width 513 height 14
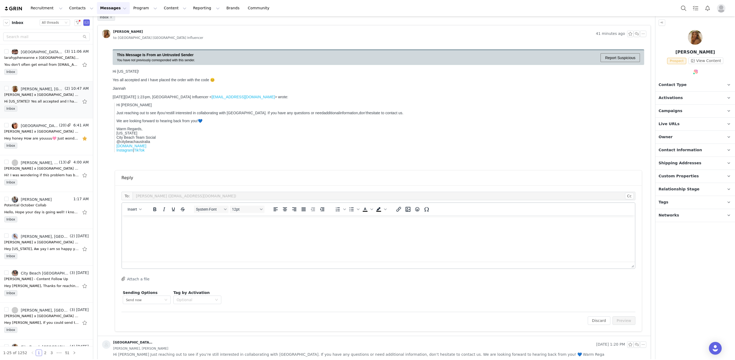
scroll to position [34, 0]
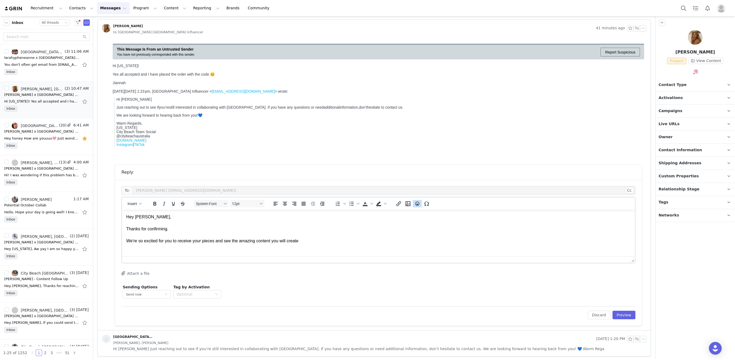
click at [413, 204] on button "Emojis" at bounding box center [417, 203] width 9 height 7
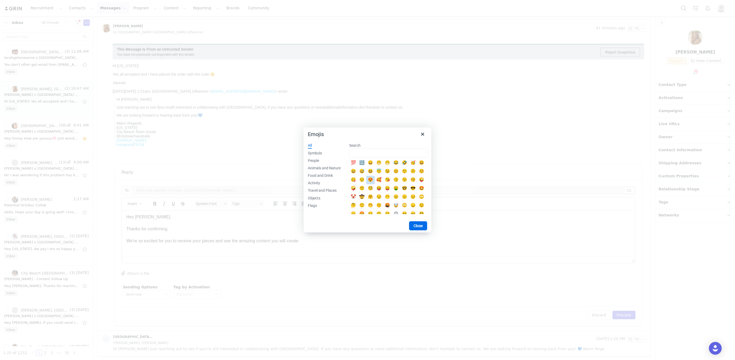
click at [370, 179] on div "😍" at bounding box center [370, 180] width 6 height 6
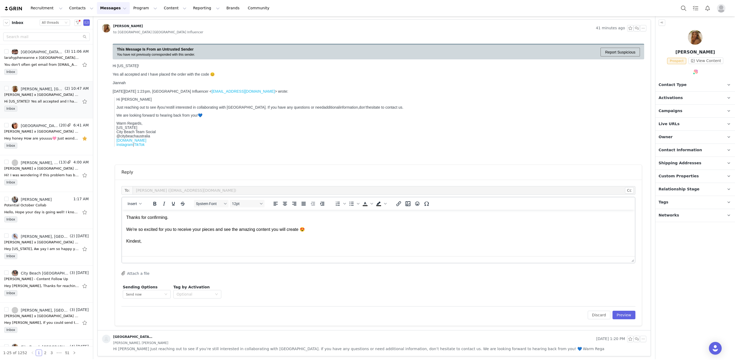
scroll to position [49, 0]
click at [127, 232] on p "annah City Beach Team Social @citybeachaustralia www.citybeach.com Instagram | …" at bounding box center [378, 242] width 504 height 30
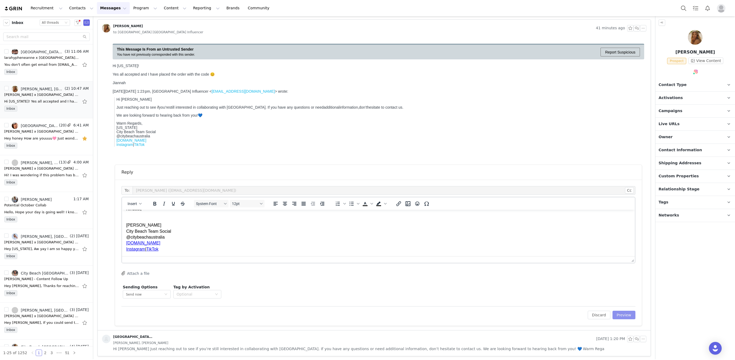
click at [633, 311] on button "Preview" at bounding box center [623, 315] width 23 height 9
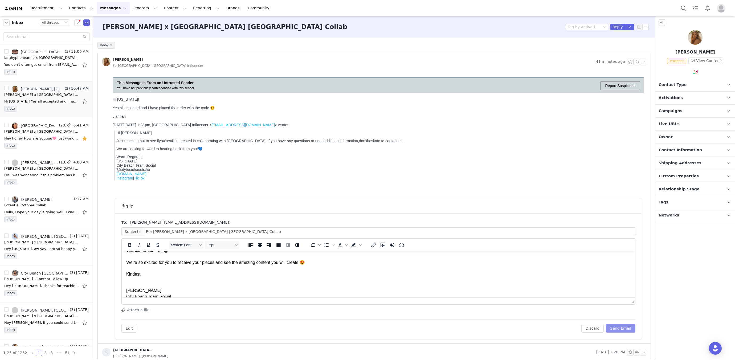
scroll to position [20, 0]
click at [179, 277] on p "Hey Jiannah, Thanks for confirming. We're so excited for you to receive your pi…" at bounding box center [378, 259] width 504 height 48
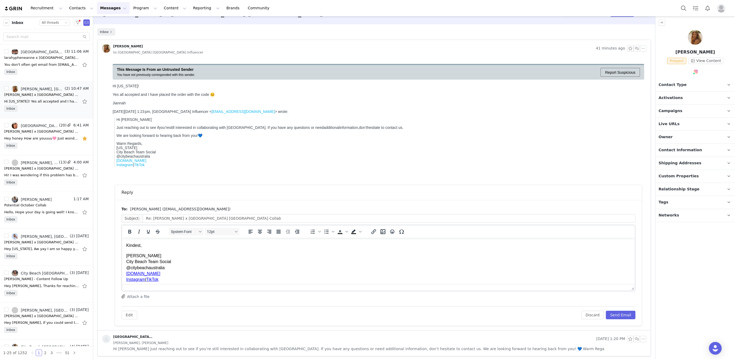
scroll to position [38, 0]
click at [618, 312] on button "Send Email" at bounding box center [621, 315] width 30 height 9
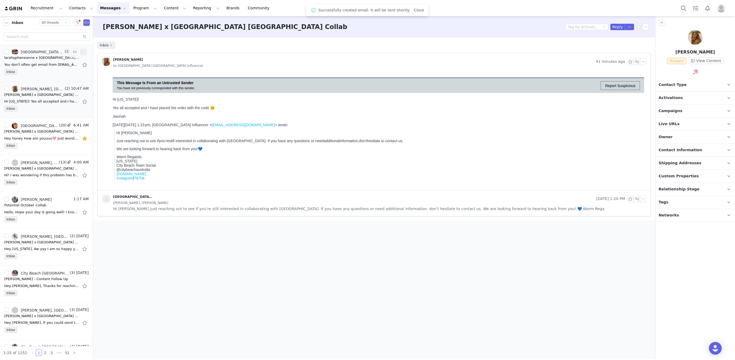
click at [10, 65] on div "You don't often get email from laraannestoeckl@gmail.com. Learn why this is imp…" at bounding box center [41, 64] width 75 height 5
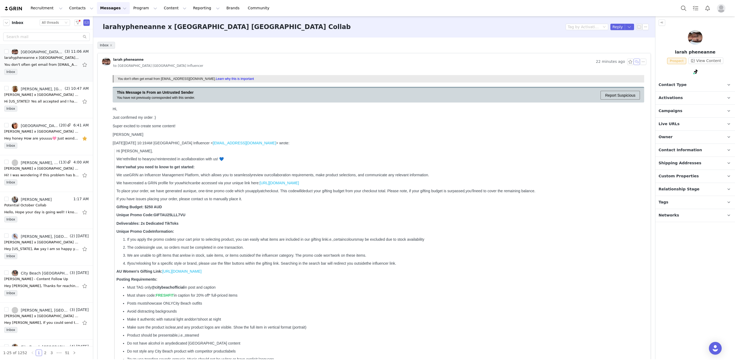
click at [636, 63] on button "button" at bounding box center [636, 62] width 6 height 6
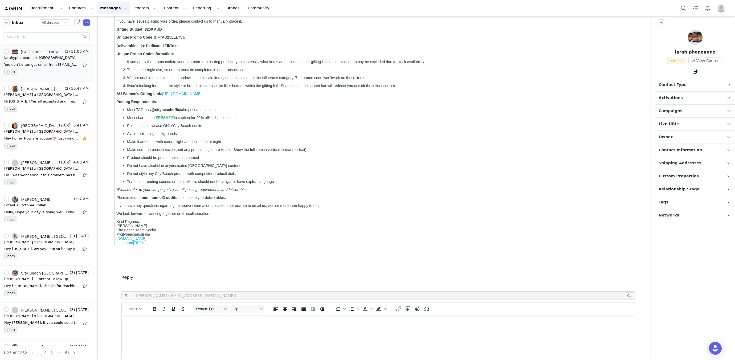
scroll to position [308, 0]
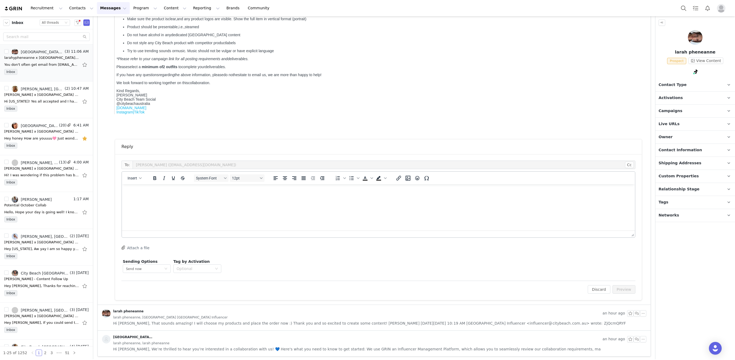
click at [245, 199] on html at bounding box center [378, 191] width 513 height 14
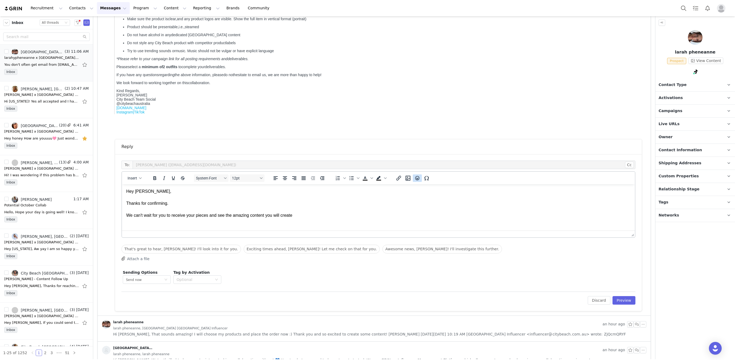
click at [415, 179] on icon "Emojis" at bounding box center [417, 178] width 6 height 6
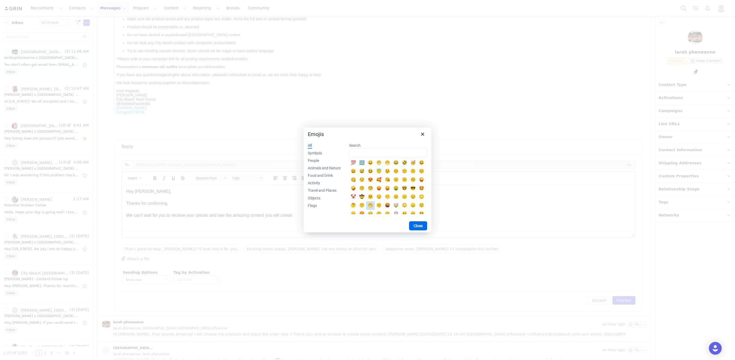
scroll to position [4, 0]
click at [373, 178] on div "😍" at bounding box center [370, 175] width 6 height 6
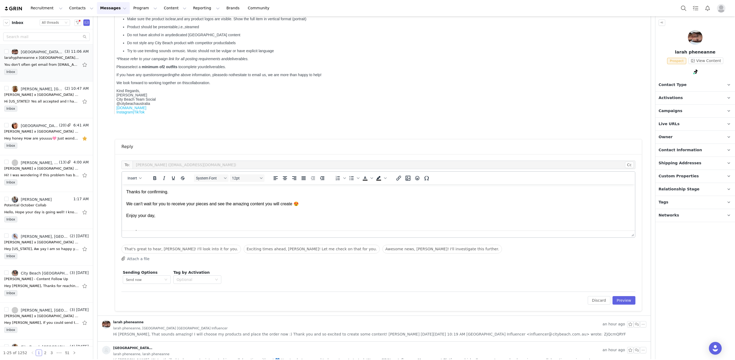
scroll to position [39, 0]
click at [126, 204] on p "annah City Beach Team Social @citybeachaustralia www.citybeach.com Instagram | …" at bounding box center [378, 216] width 504 height 30
click at [126, 201] on p "Hey Larah, Thanks for confirming. We can't wait for you to receive your pieces …" at bounding box center [378, 187] width 504 height 77
drag, startPoint x: 624, startPoint y: 302, endPoint x: 618, endPoint y: 302, distance: 5.3
click at [623, 302] on button "Preview" at bounding box center [623, 300] width 23 height 9
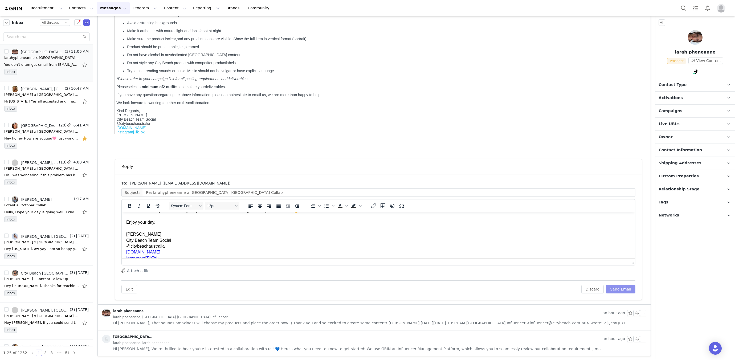
scroll to position [39, 0]
drag, startPoint x: 619, startPoint y: 290, endPoint x: 284, endPoint y: 211, distance: 344.0
click at [618, 290] on button "Send Email" at bounding box center [621, 289] width 30 height 9
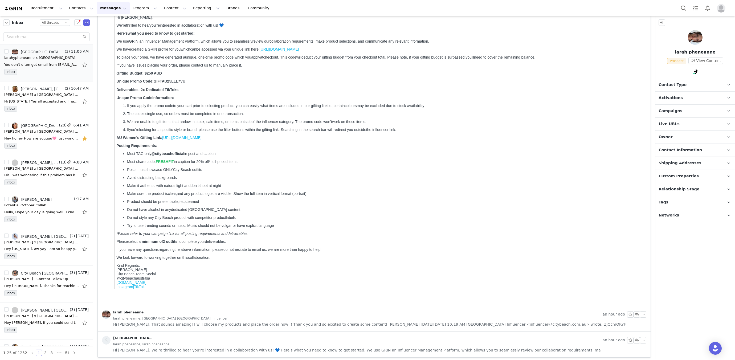
scroll to position [0, 0]
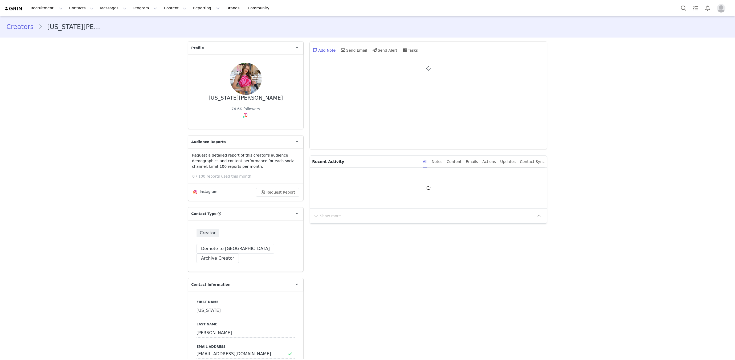
type input "+1 ([GEOGRAPHIC_DATA])"
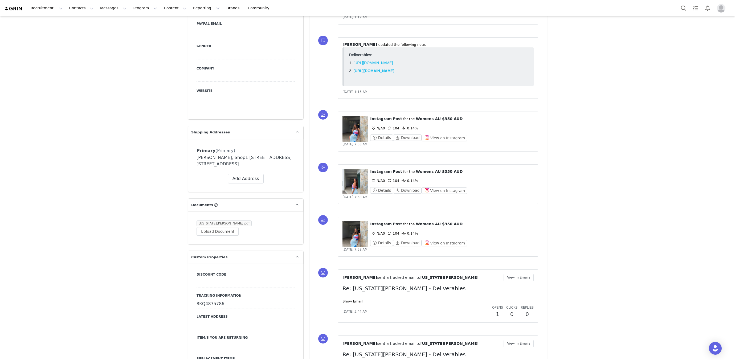
scroll to position [614, 0]
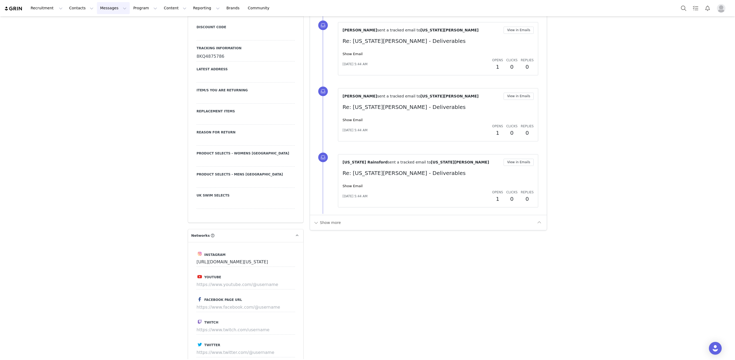
drag, startPoint x: 108, startPoint y: 9, endPoint x: 114, endPoint y: 22, distance: 13.9
click at [108, 9] on button "Messages Messages" at bounding box center [113, 8] width 33 height 12
click at [117, 33] on div "Inbox" at bounding box center [112, 34] width 36 height 6
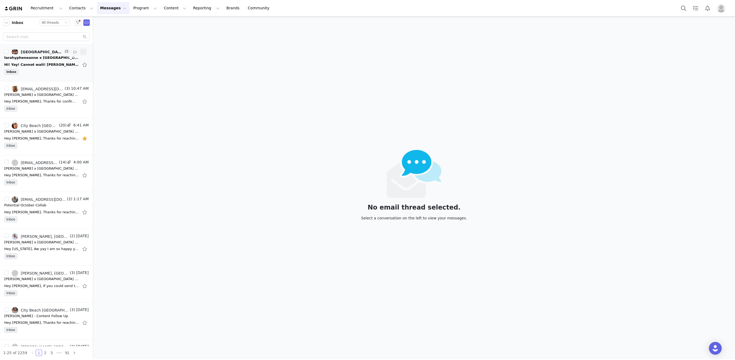
click at [29, 63] on div "Hi! Yay! Cannot wait! Lara On Wed, 1 Oct 2025 at 11: 30 am, City Beach Australi…" at bounding box center [41, 64] width 75 height 5
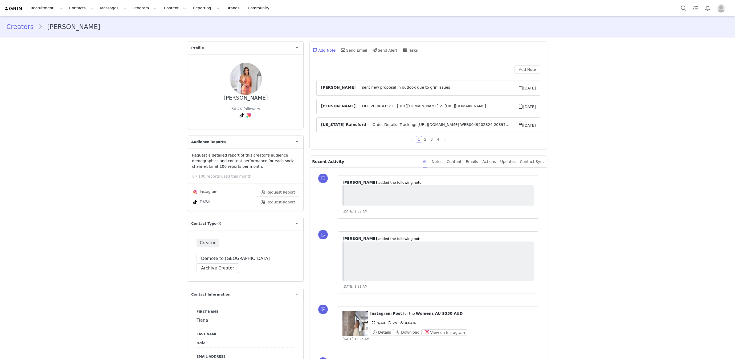
click at [534, 60] on div "Add Note Send Email Send Alert Tasks" at bounding box center [428, 52] width 237 height 21
click at [530, 65] on button "Add Note" at bounding box center [527, 69] width 26 height 9
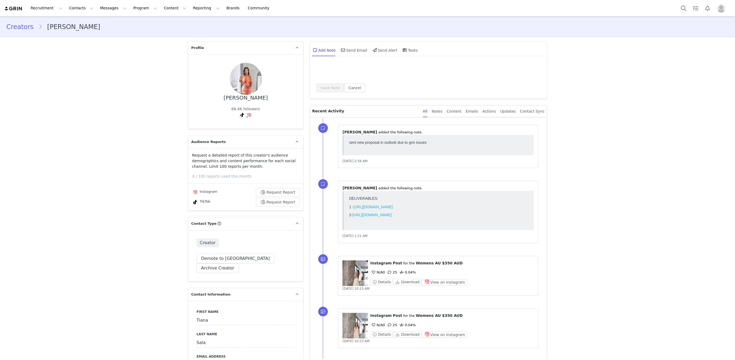
click at [470, 83] on div "Save Note Cancel" at bounding box center [428, 78] width 224 height 27
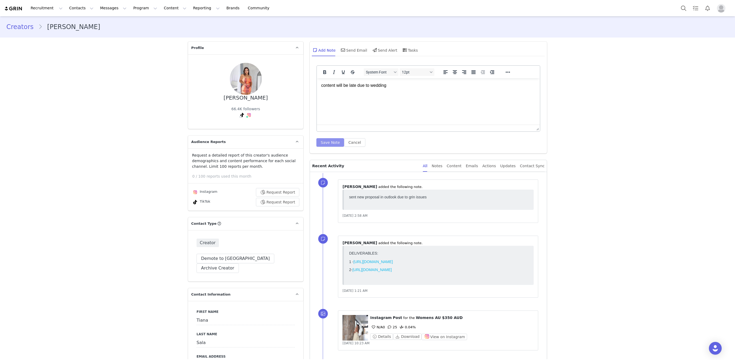
click at [330, 139] on button "Save Note" at bounding box center [330, 142] width 28 height 9
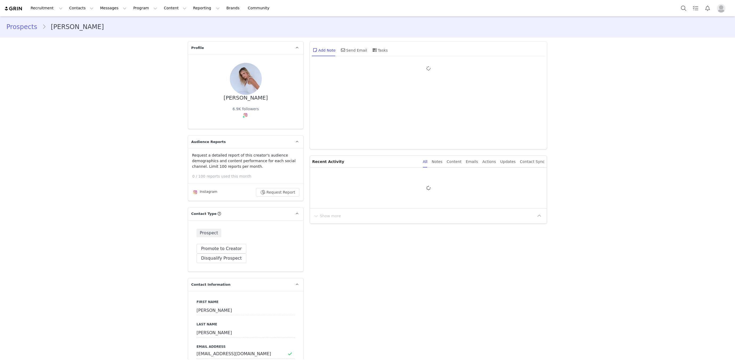
type input "+1 ([GEOGRAPHIC_DATA])"
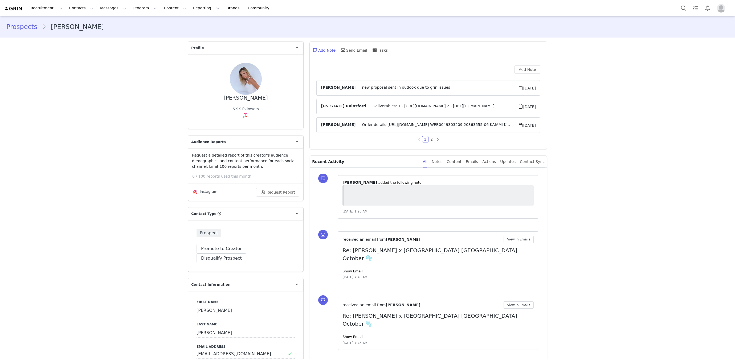
click at [379, 103] on span "Deliverables: 1 - [URL][DOMAIN_NAME] 2 - [URL][DOMAIN_NAME]" at bounding box center [442, 106] width 152 height 6
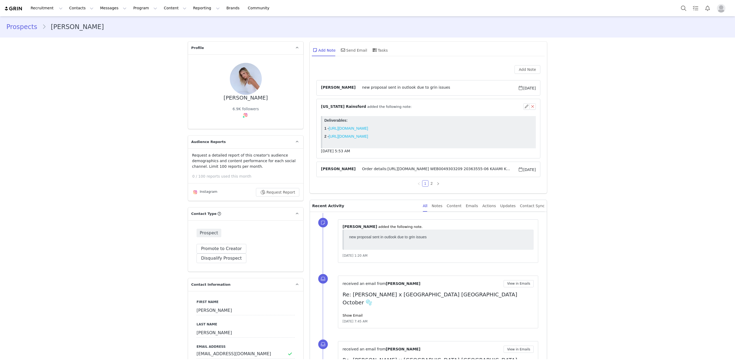
click at [368, 127] on link "[URL][DOMAIN_NAME]" at bounding box center [347, 128] width 39 height 4
click at [368, 137] on link "https://www.instagram.com/p/DPDsrz2E0ER/?img_index=1" at bounding box center [347, 136] width 39 height 4
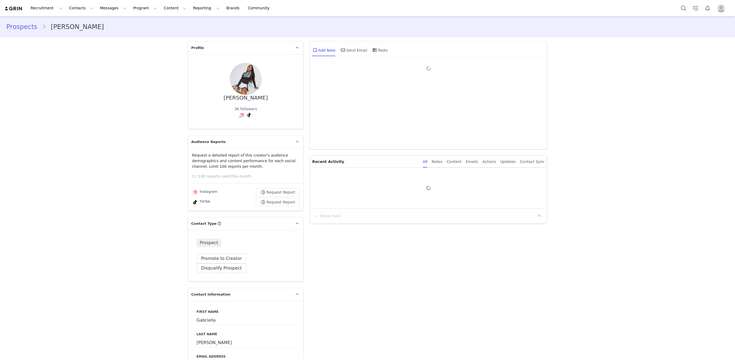
type input "+1 ([GEOGRAPHIC_DATA])"
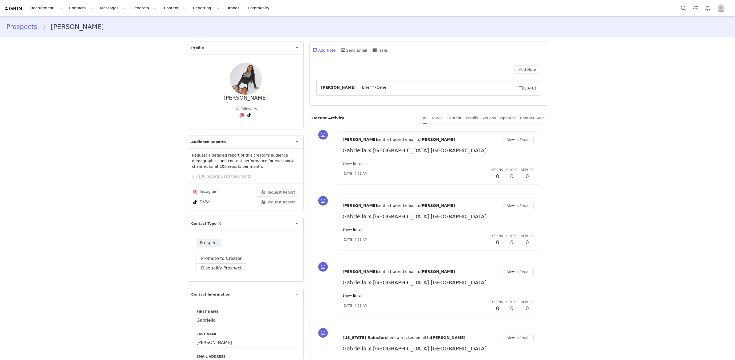
click at [352, 164] on link "Show Email" at bounding box center [352, 163] width 20 height 4
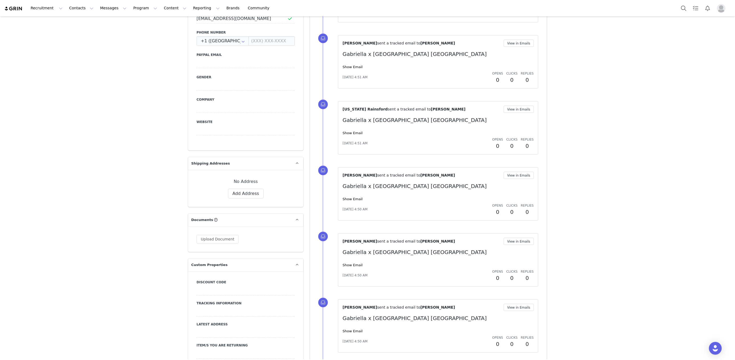
scroll to position [458, 0]
